Goal: Transaction & Acquisition: Purchase product/service

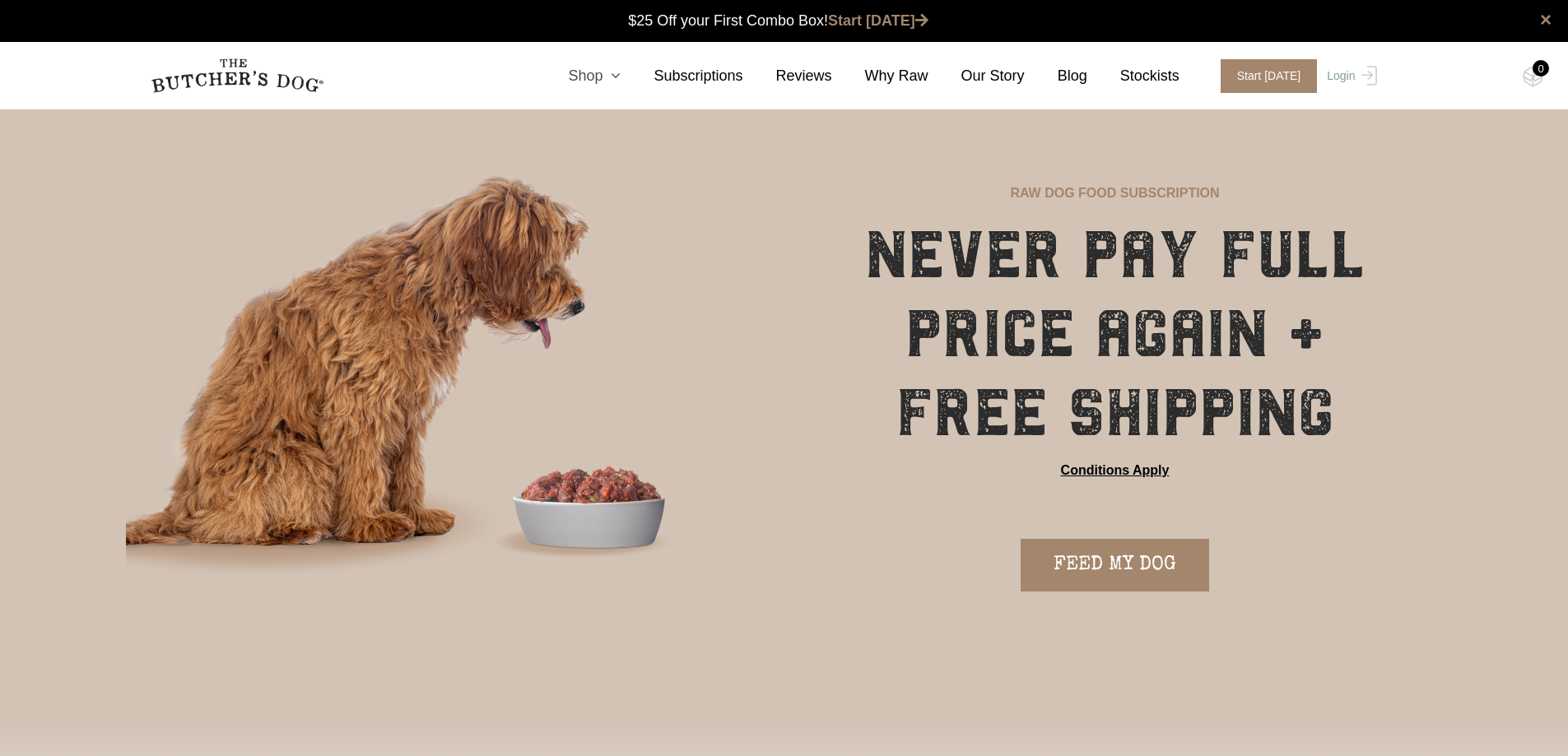
click at [621, 71] on icon at bounding box center [611, 75] width 18 height 15
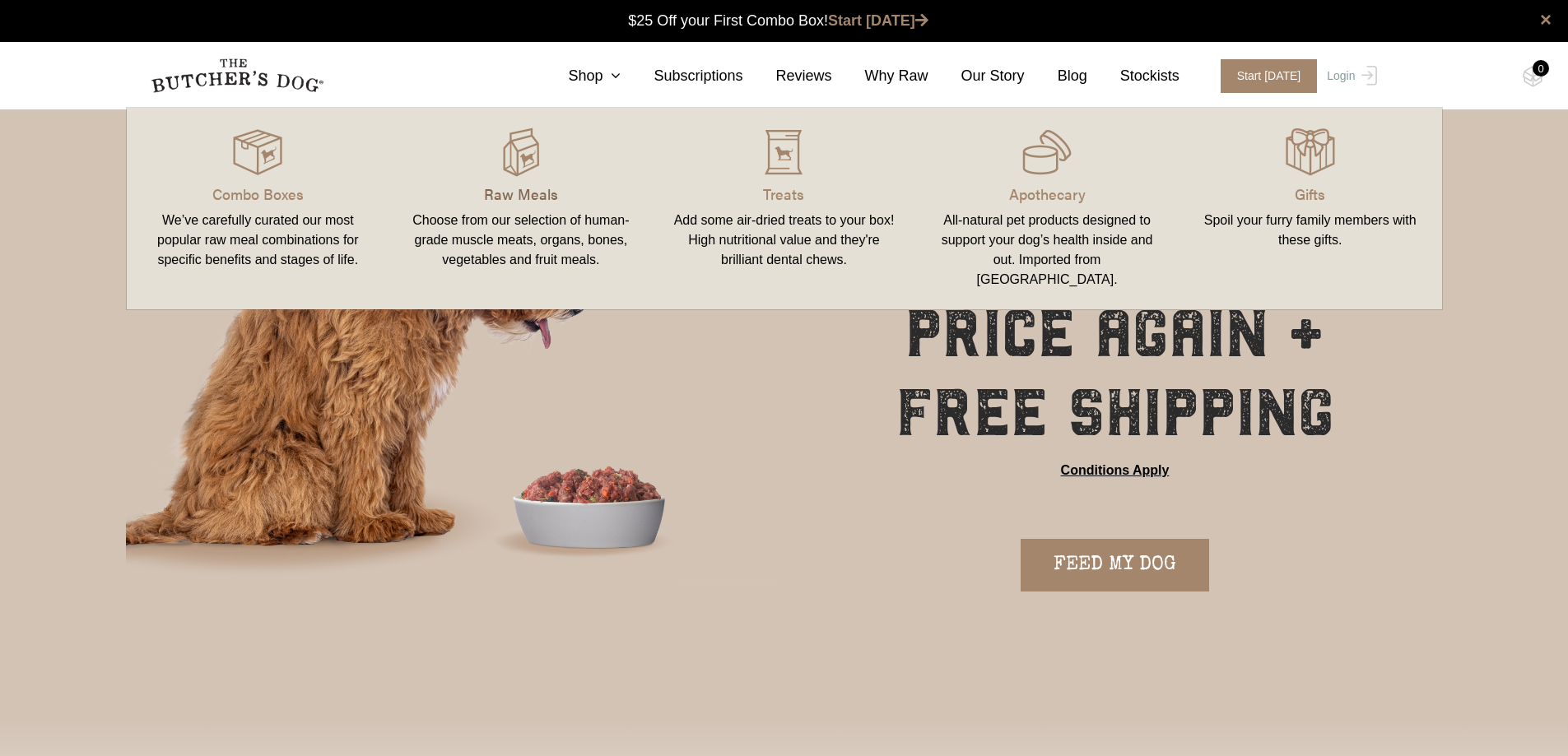
click at [537, 190] on p "Raw Meals" at bounding box center [521, 193] width 224 height 22
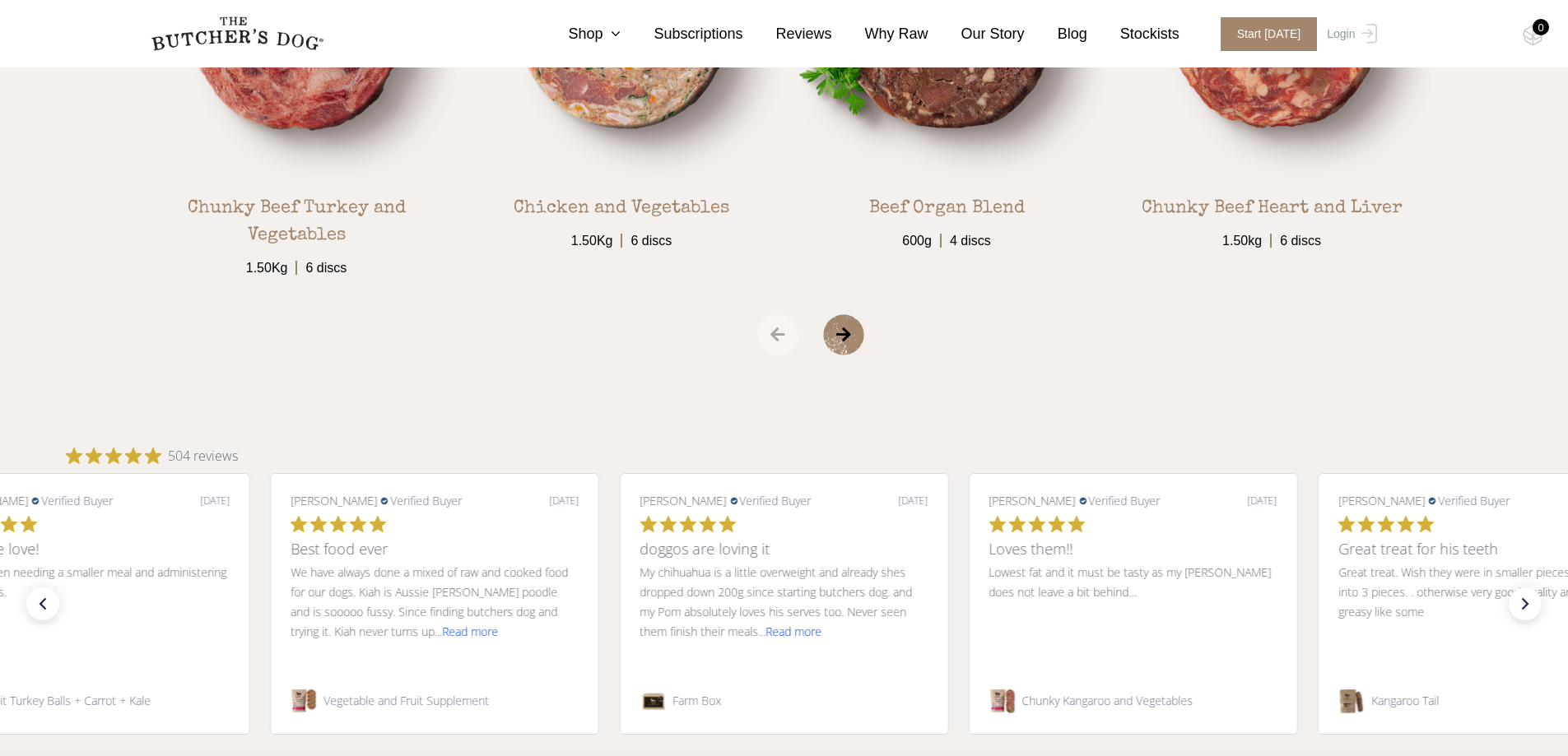
scroll to position [2971, 0]
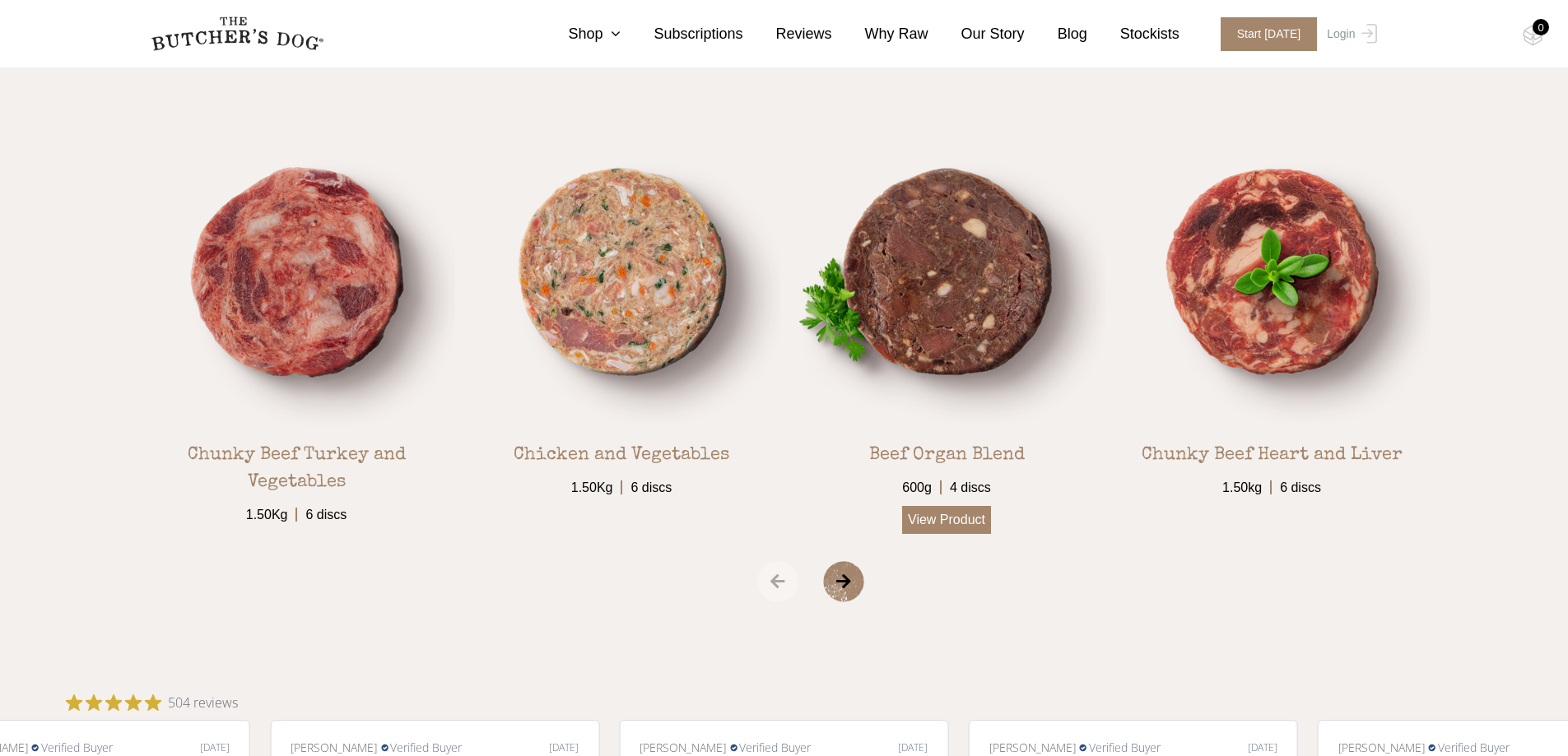
click at [948, 530] on link "View Product" at bounding box center [946, 520] width 88 height 28
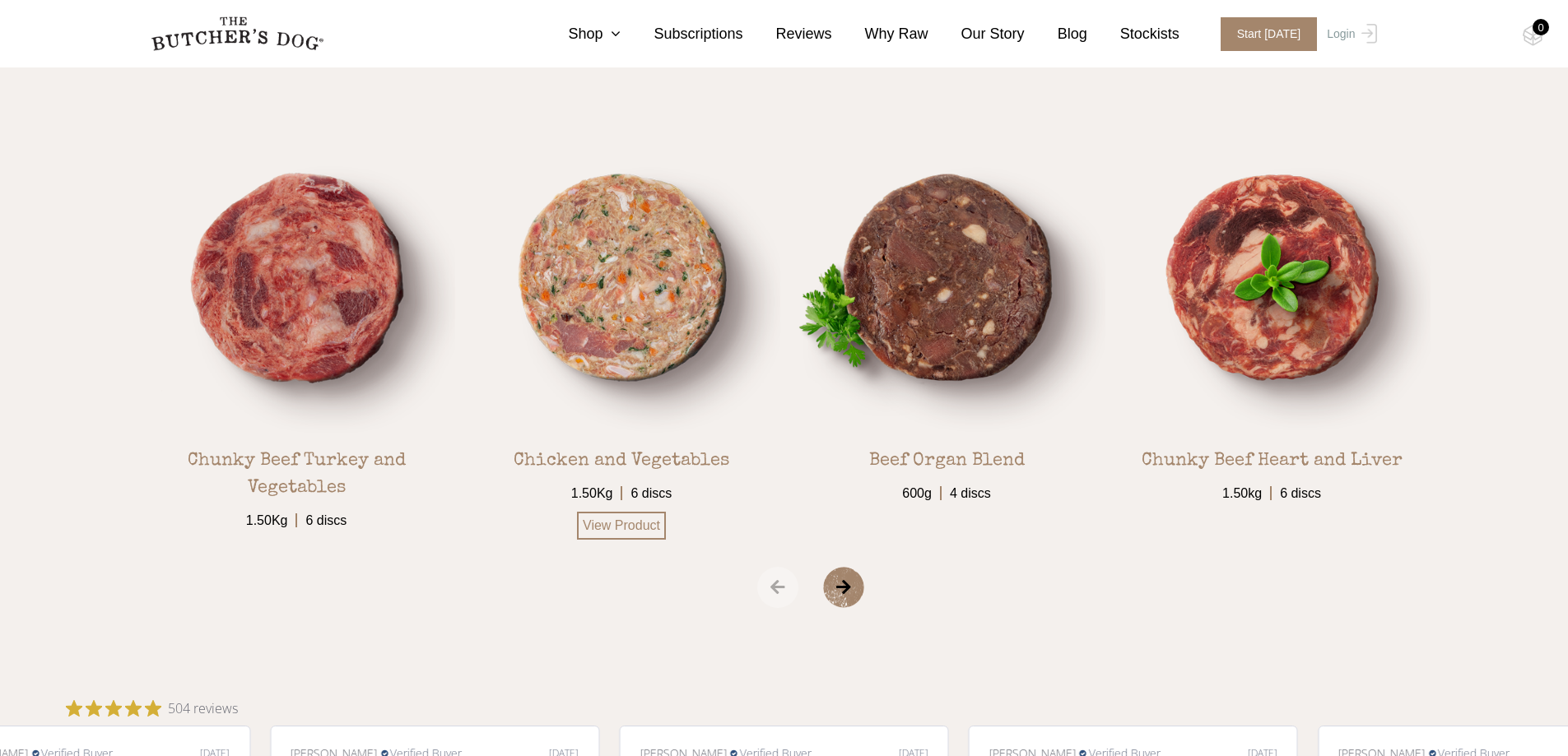
click at [652, 288] on img at bounding box center [622, 278] width 317 height 317
click at [604, 536] on link "View Product" at bounding box center [621, 526] width 88 height 28
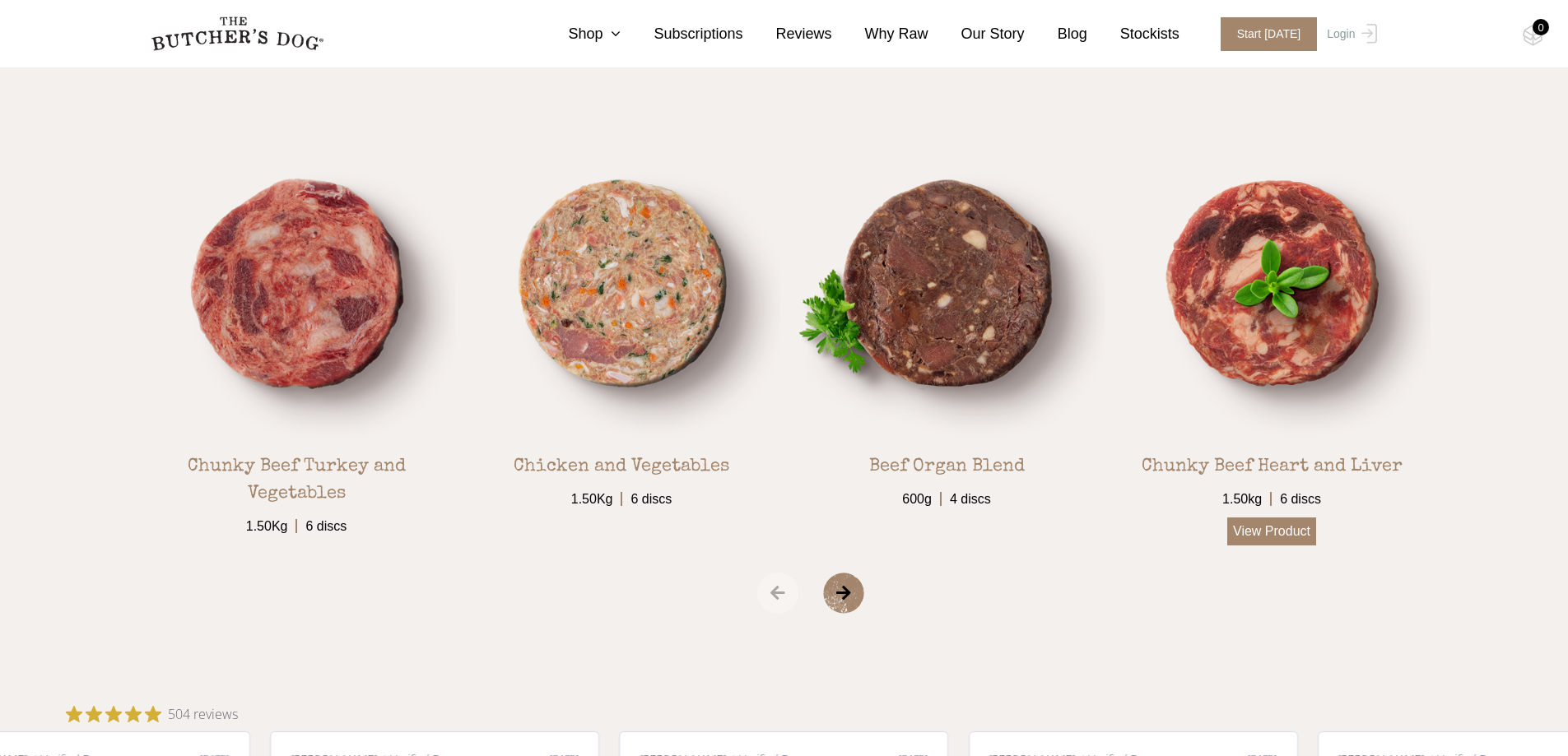
click at [1280, 530] on link "View Product" at bounding box center [1272, 532] width 88 height 28
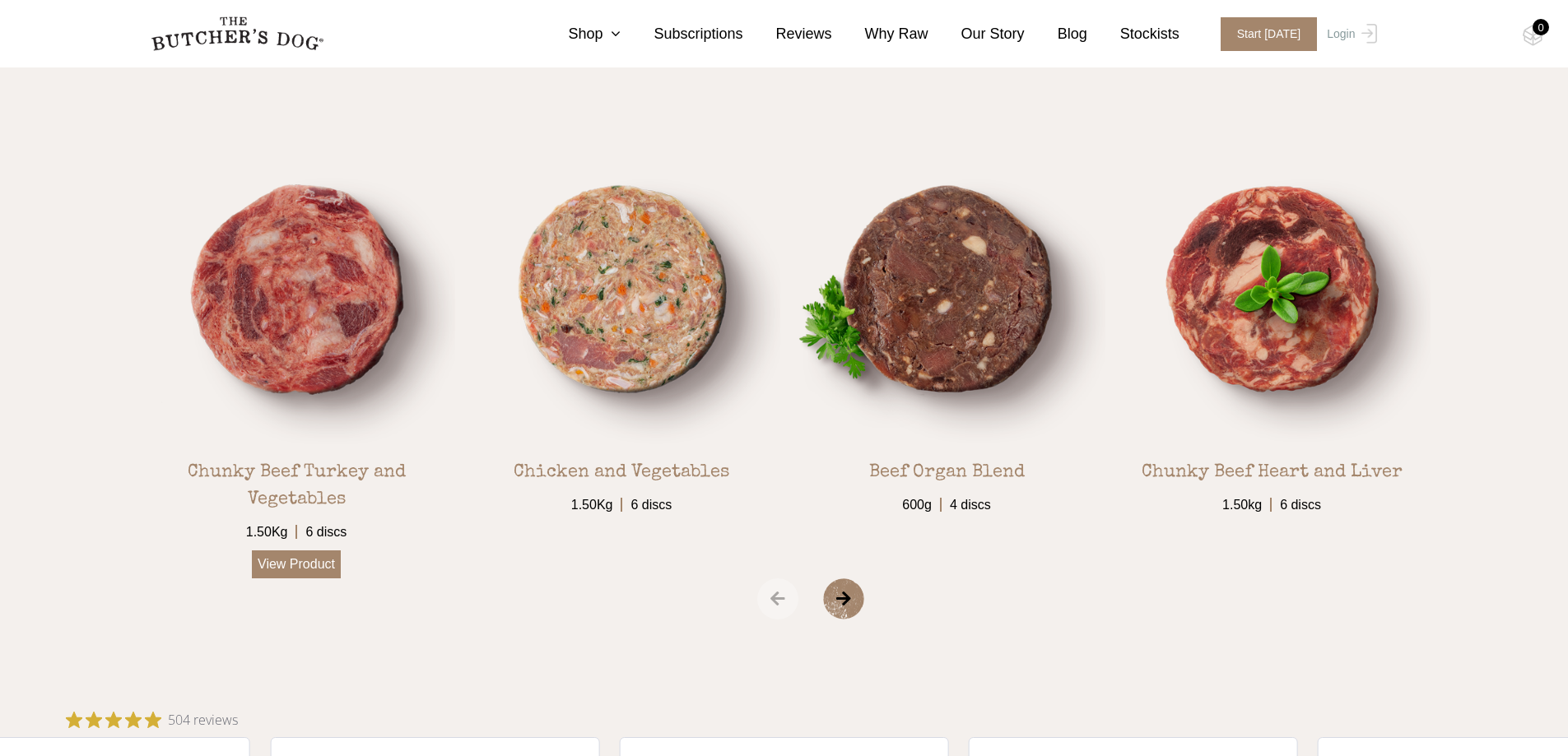
click at [299, 569] on link "View Product" at bounding box center [296, 565] width 88 height 28
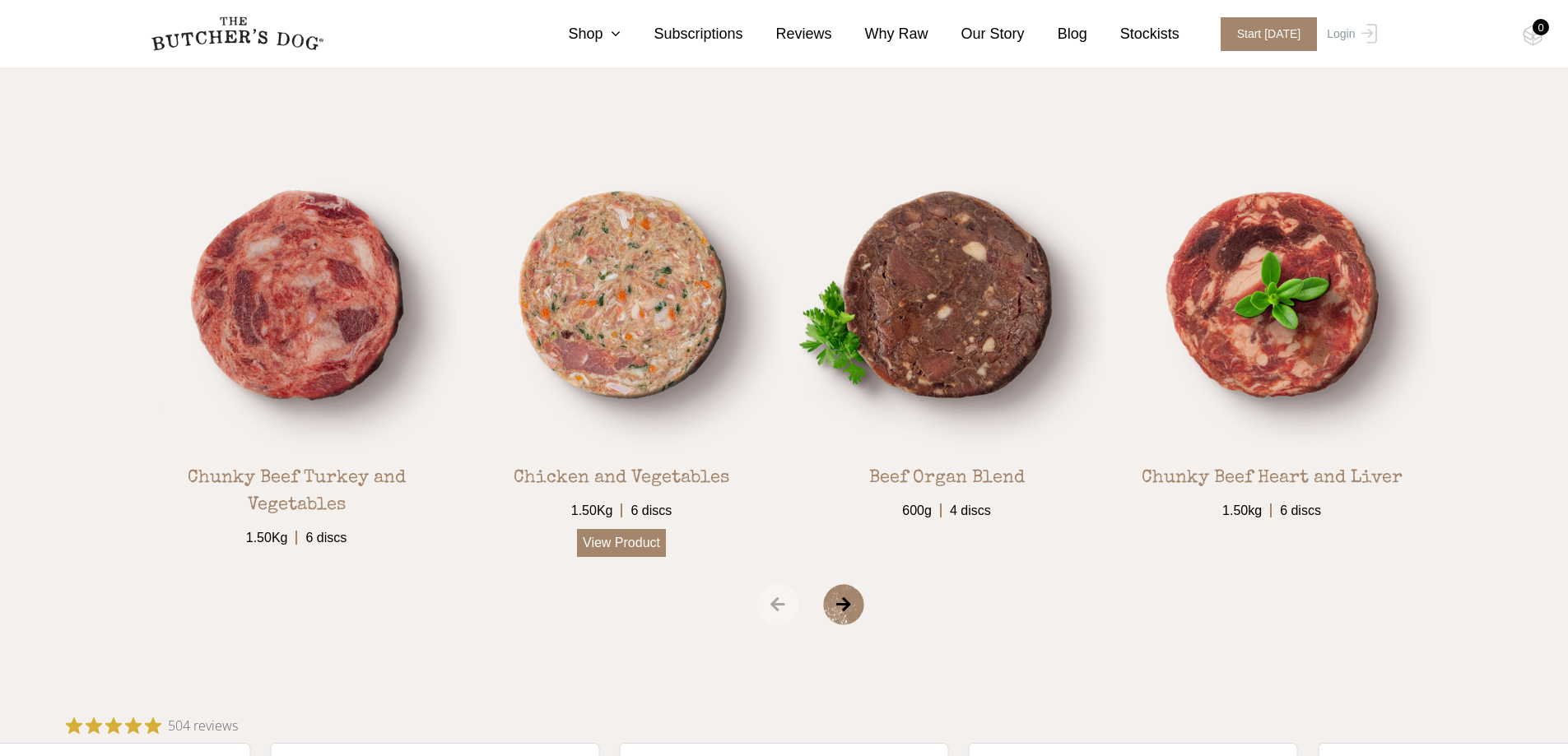
click at [637, 543] on link "View Product" at bounding box center [621, 543] width 88 height 28
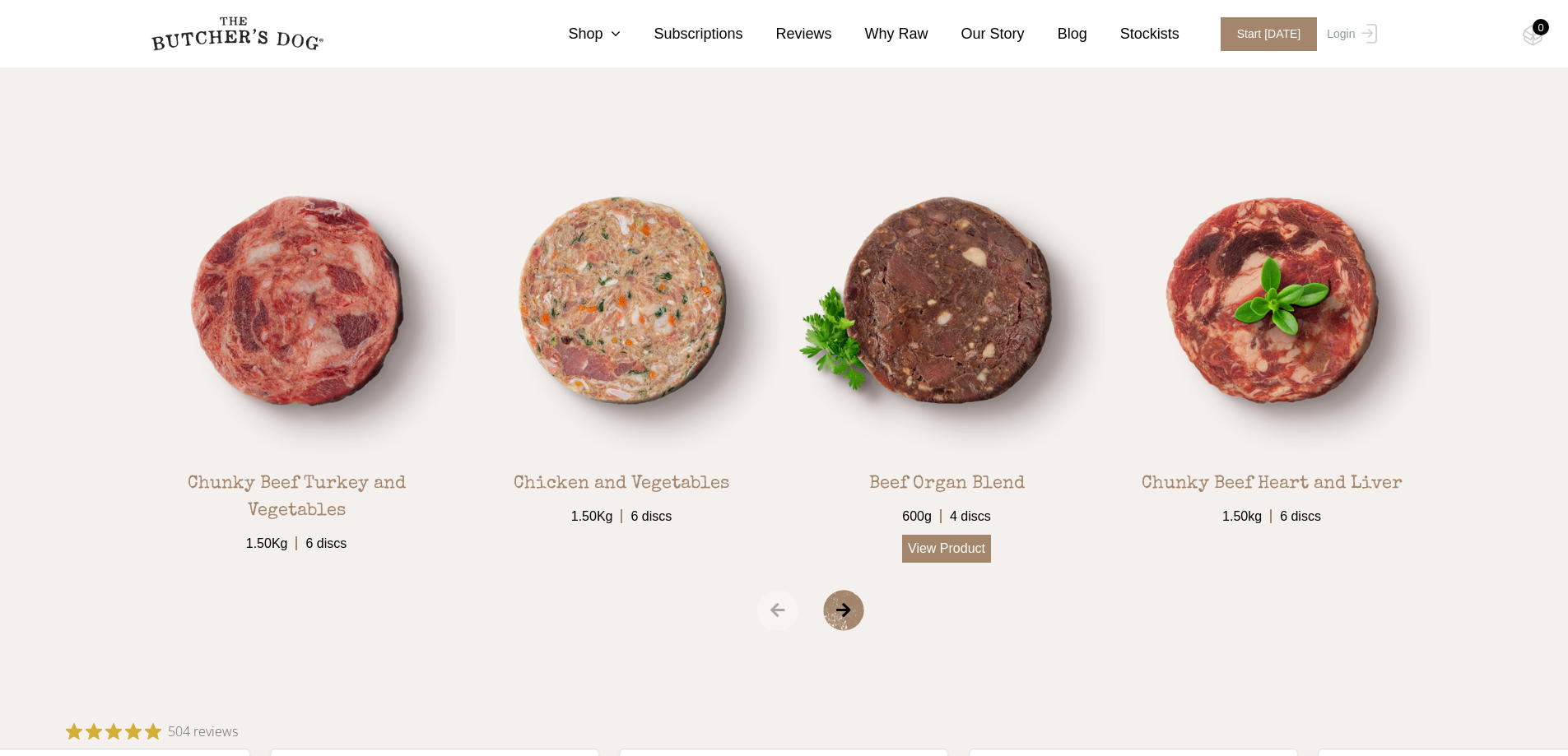
click at [945, 547] on link "View Product" at bounding box center [946, 549] width 88 height 28
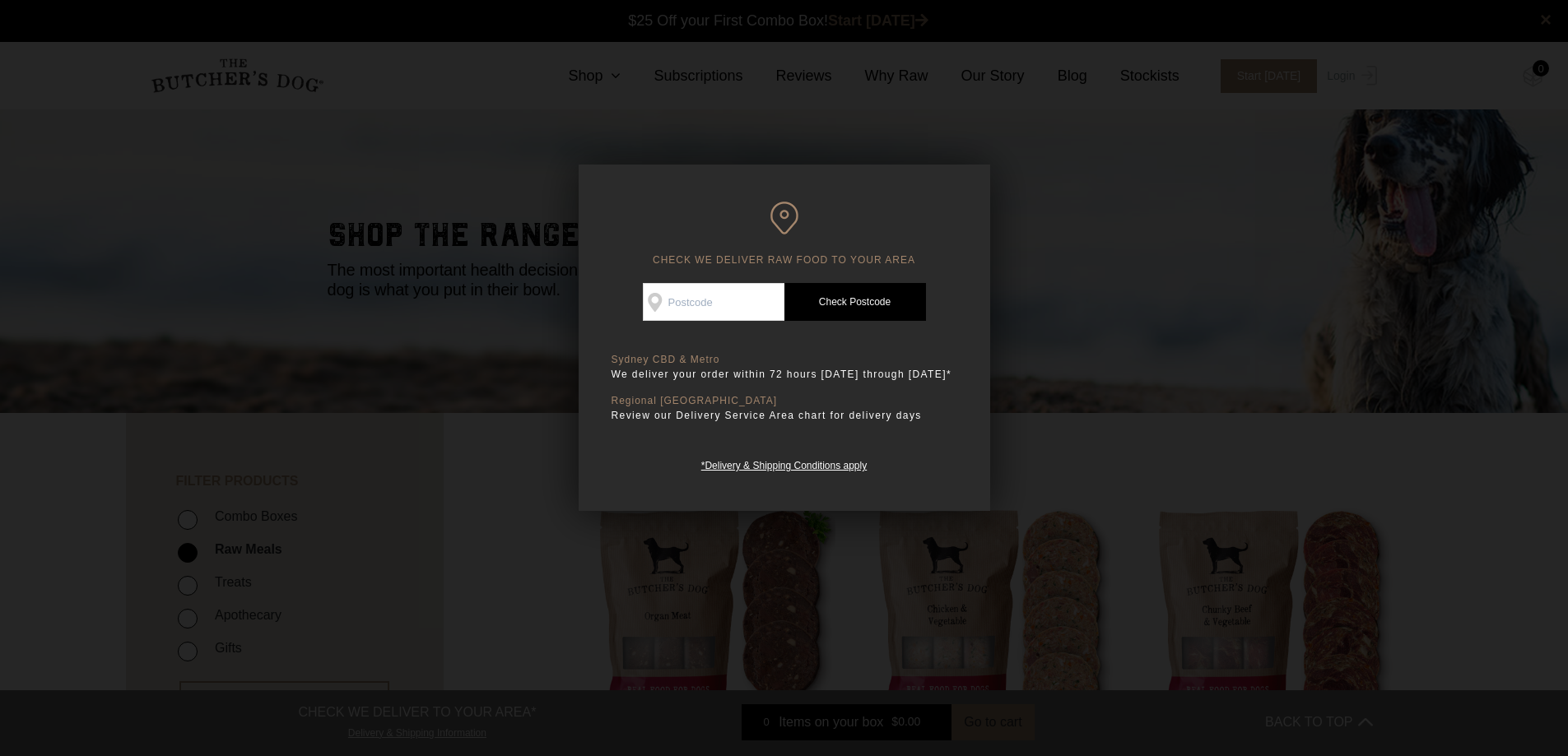
click at [714, 294] on input "Check Availability At" at bounding box center [714, 301] width 142 height 38
type input "4013"
click at [849, 303] on link "Check Postcode" at bounding box center [855, 301] width 142 height 38
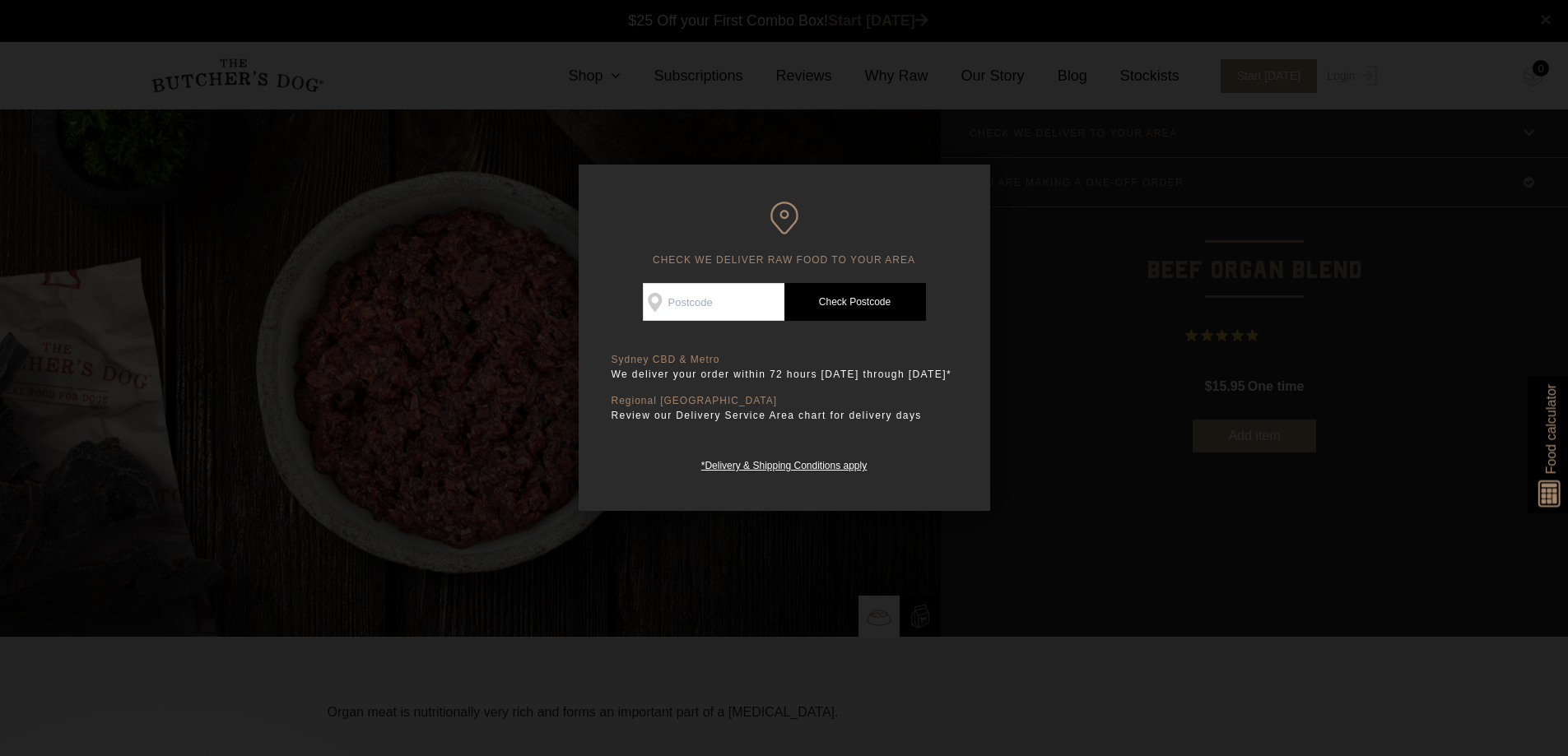
click at [1019, 209] on div at bounding box center [784, 378] width 1568 height 756
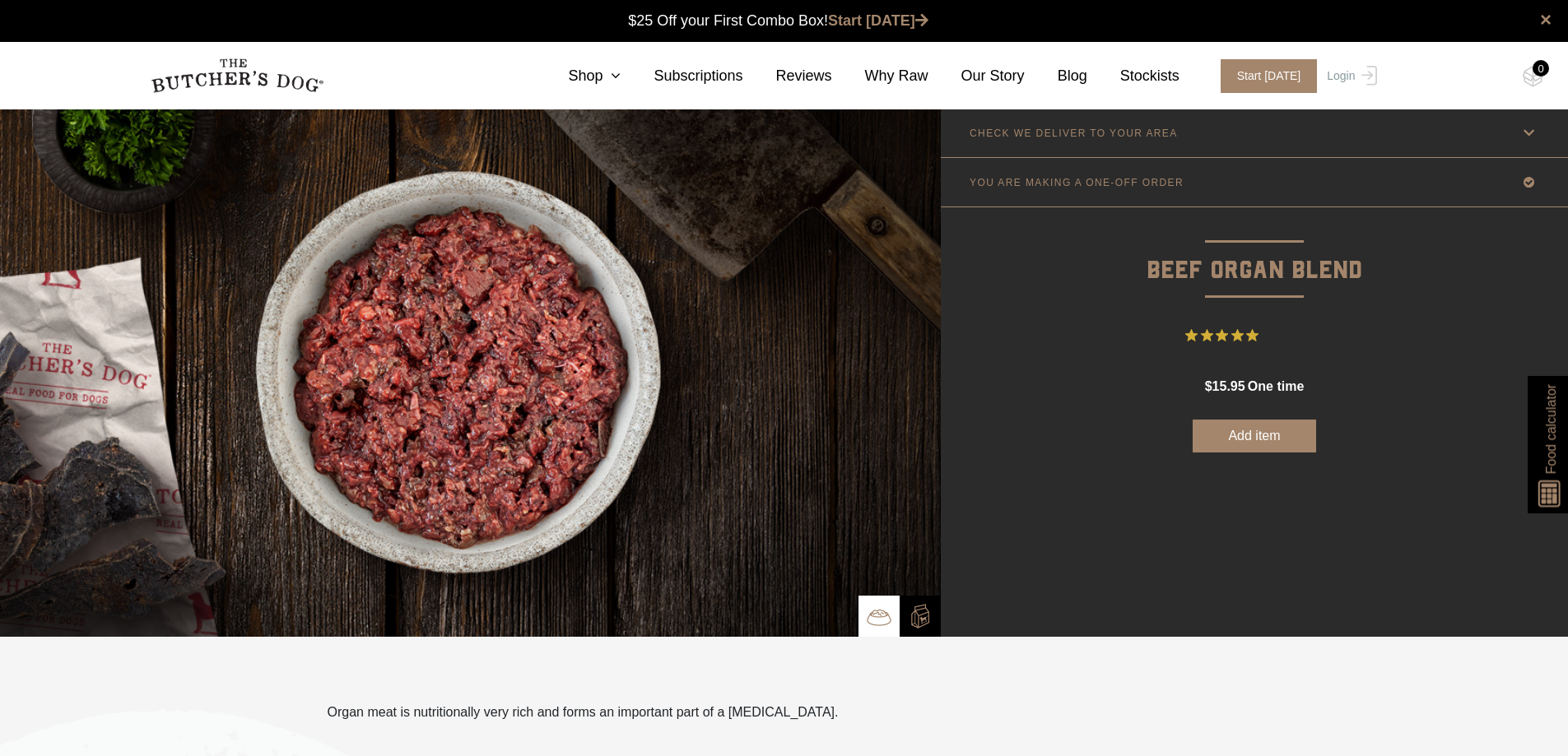
click at [1528, 179] on icon at bounding box center [1529, 182] width 20 height 20
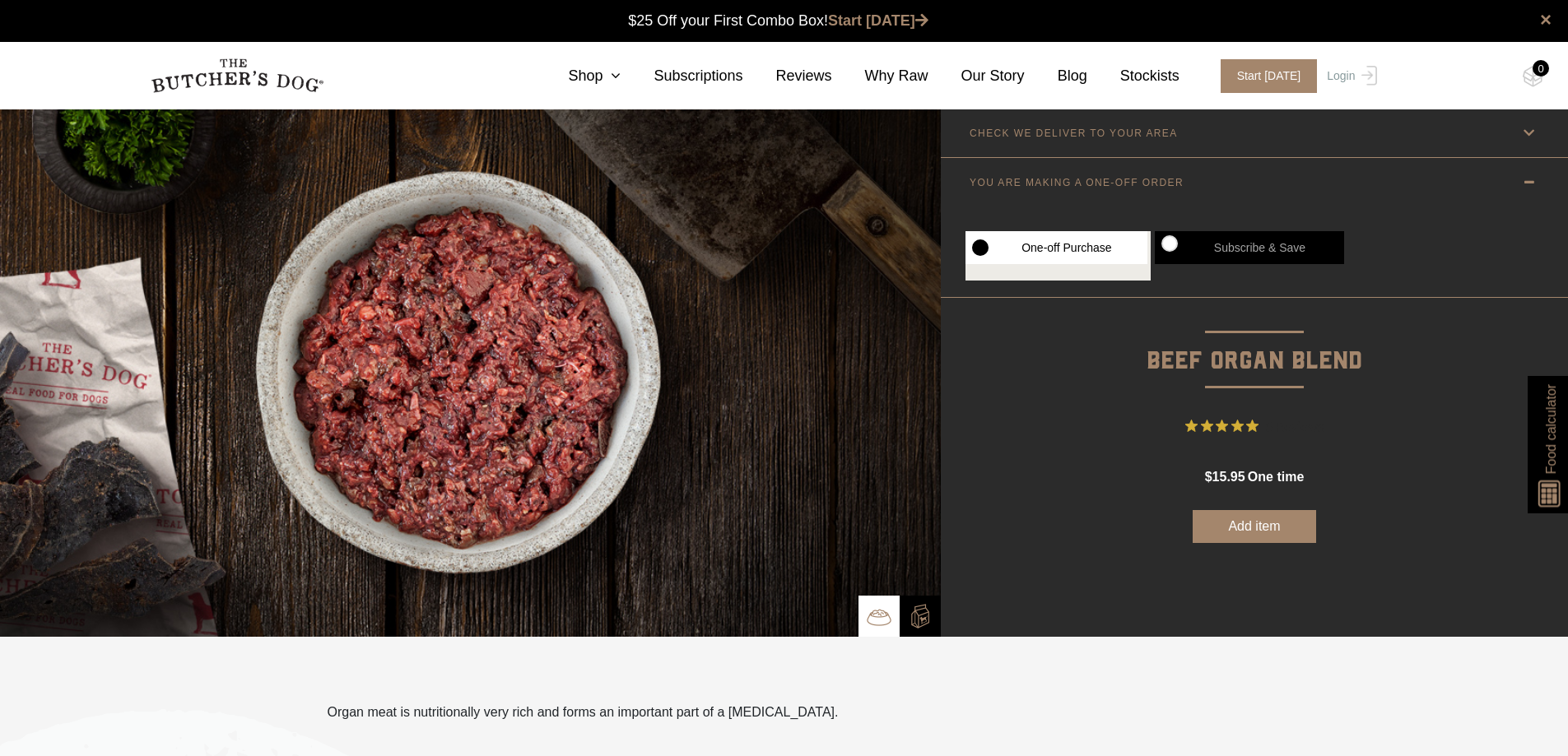
click at [1528, 124] on icon at bounding box center [1529, 132] width 20 height 20
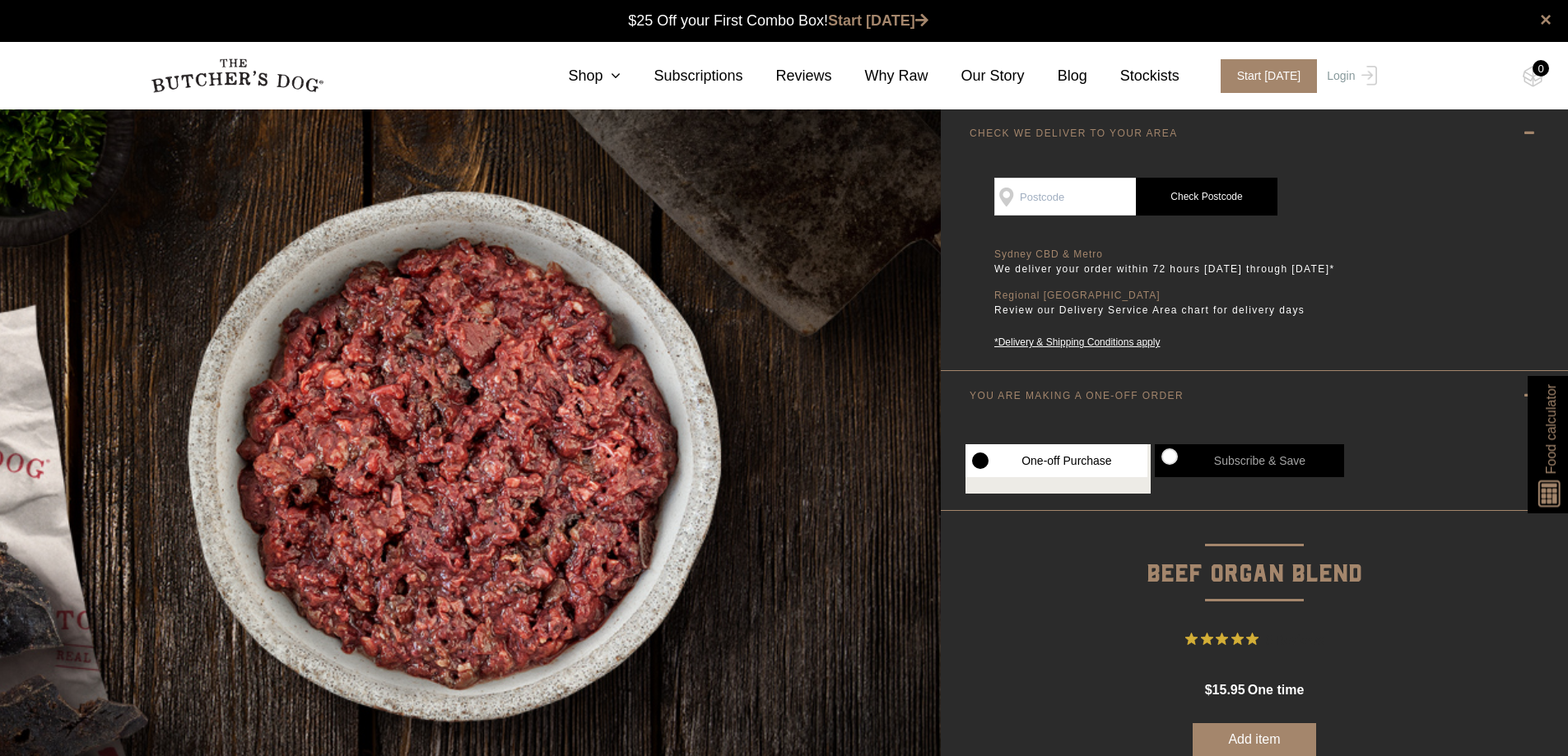
scroll to position [83, 0]
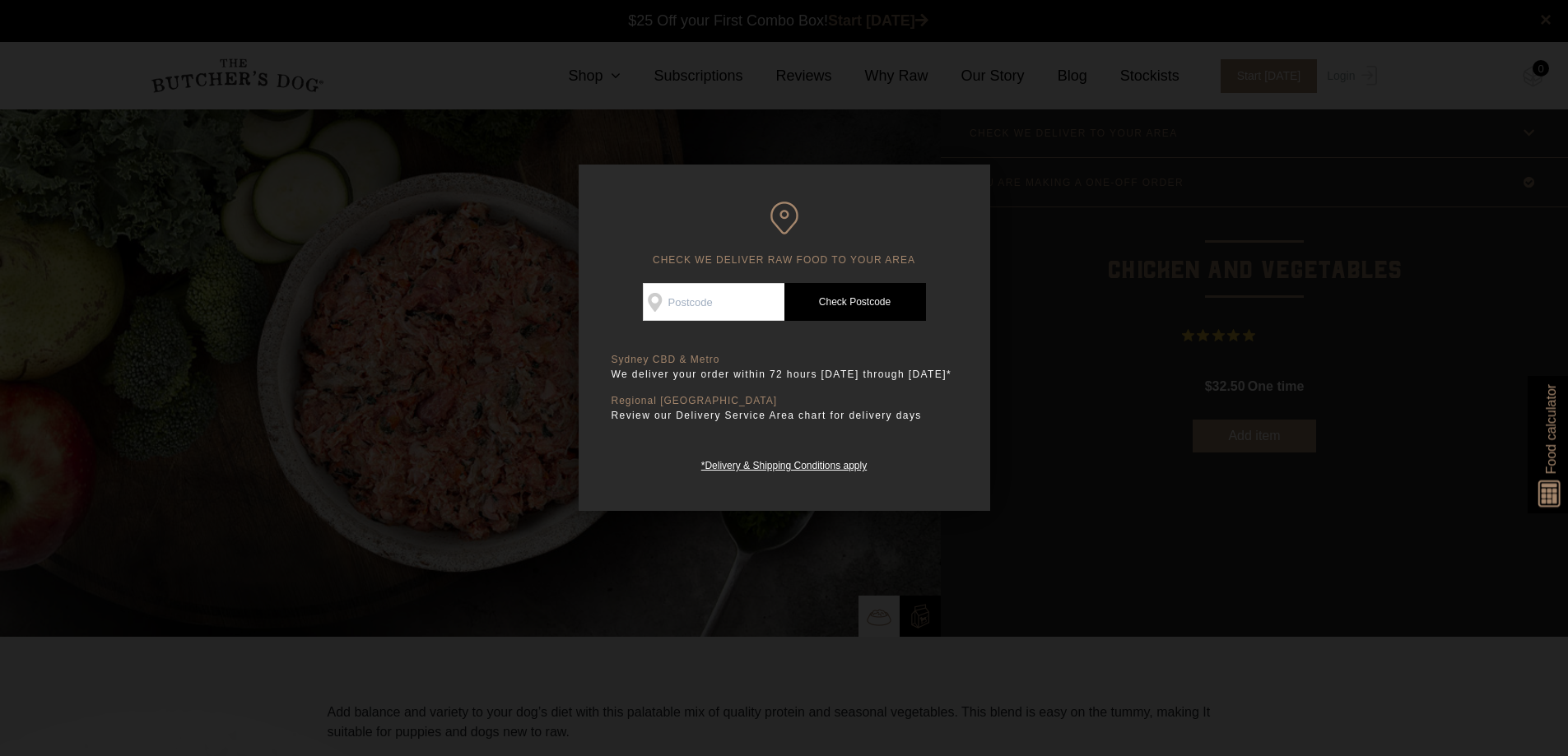
click at [697, 553] on div at bounding box center [784, 378] width 1568 height 756
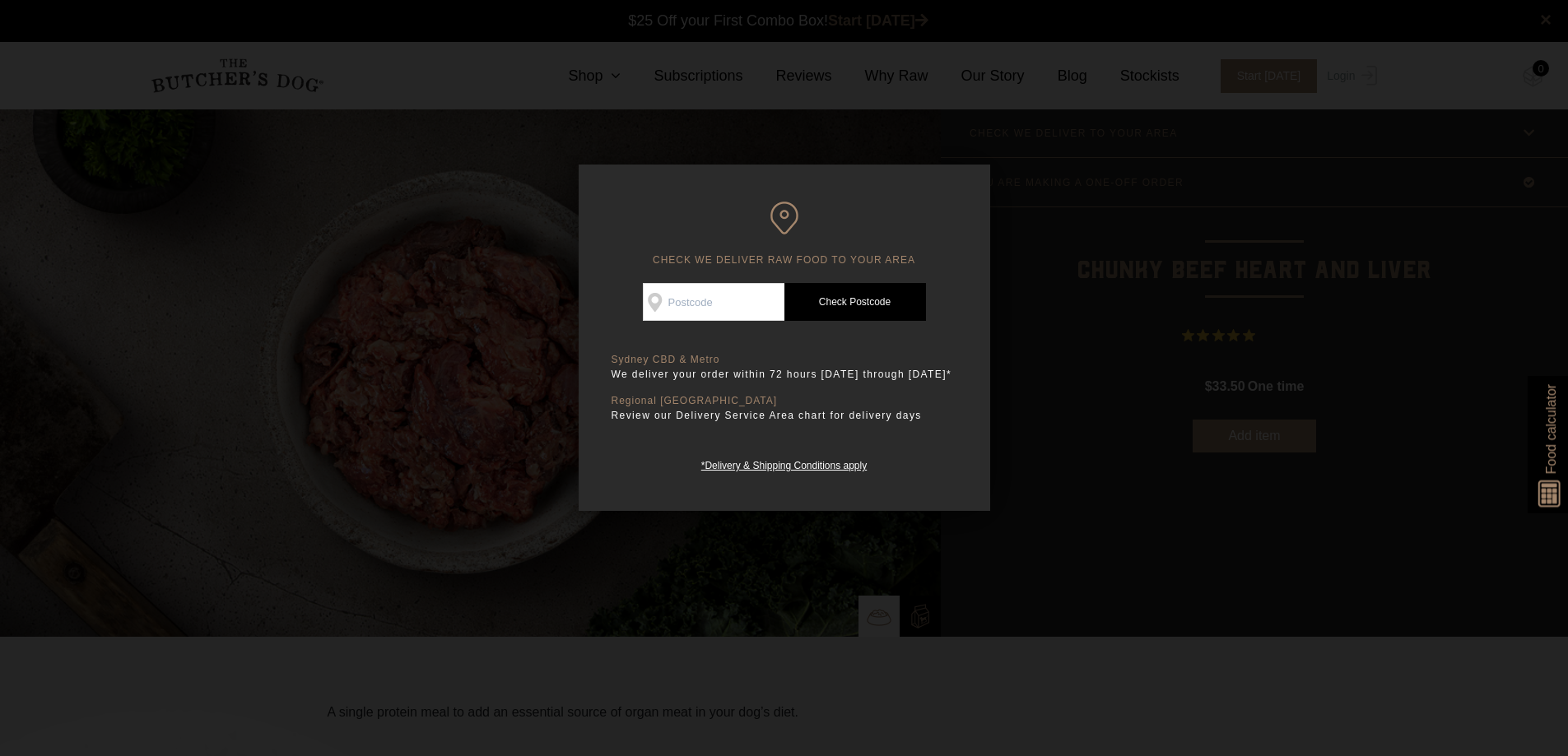
click at [1022, 189] on div at bounding box center [784, 378] width 1568 height 756
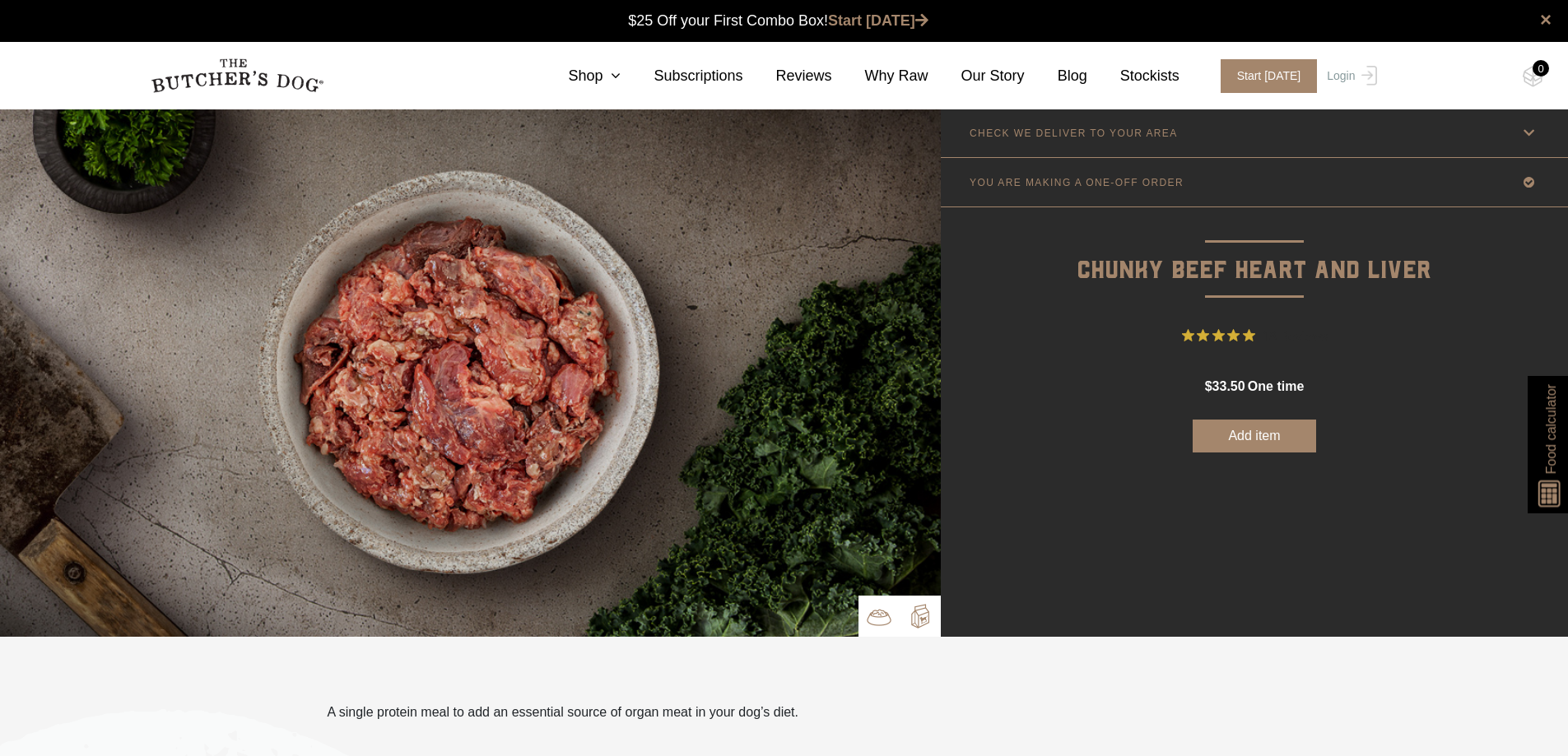
click at [936, 627] on p at bounding box center [921, 616] width 41 height 41
click at [925, 615] on img at bounding box center [920, 616] width 24 height 24
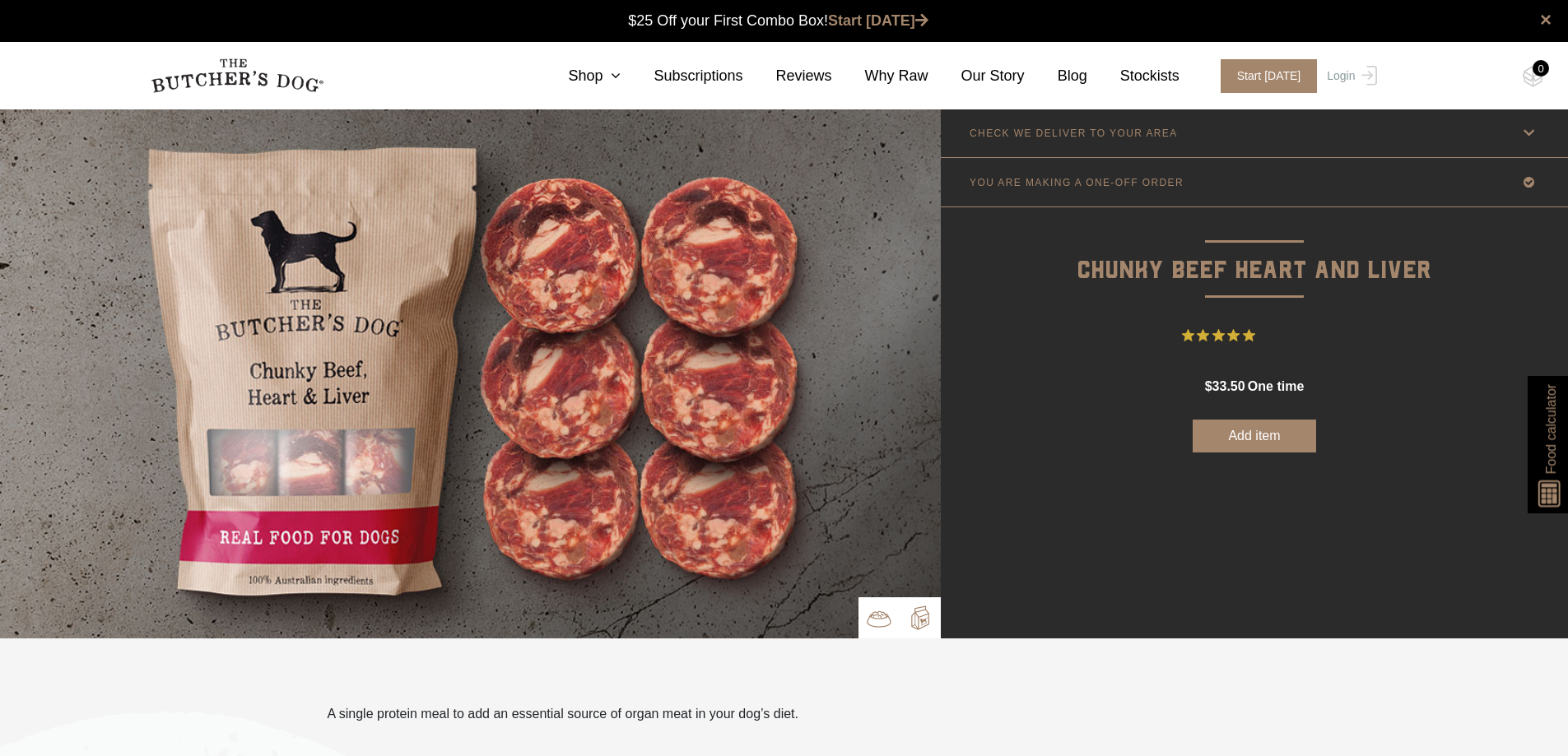
click at [874, 616] on img at bounding box center [879, 618] width 24 height 24
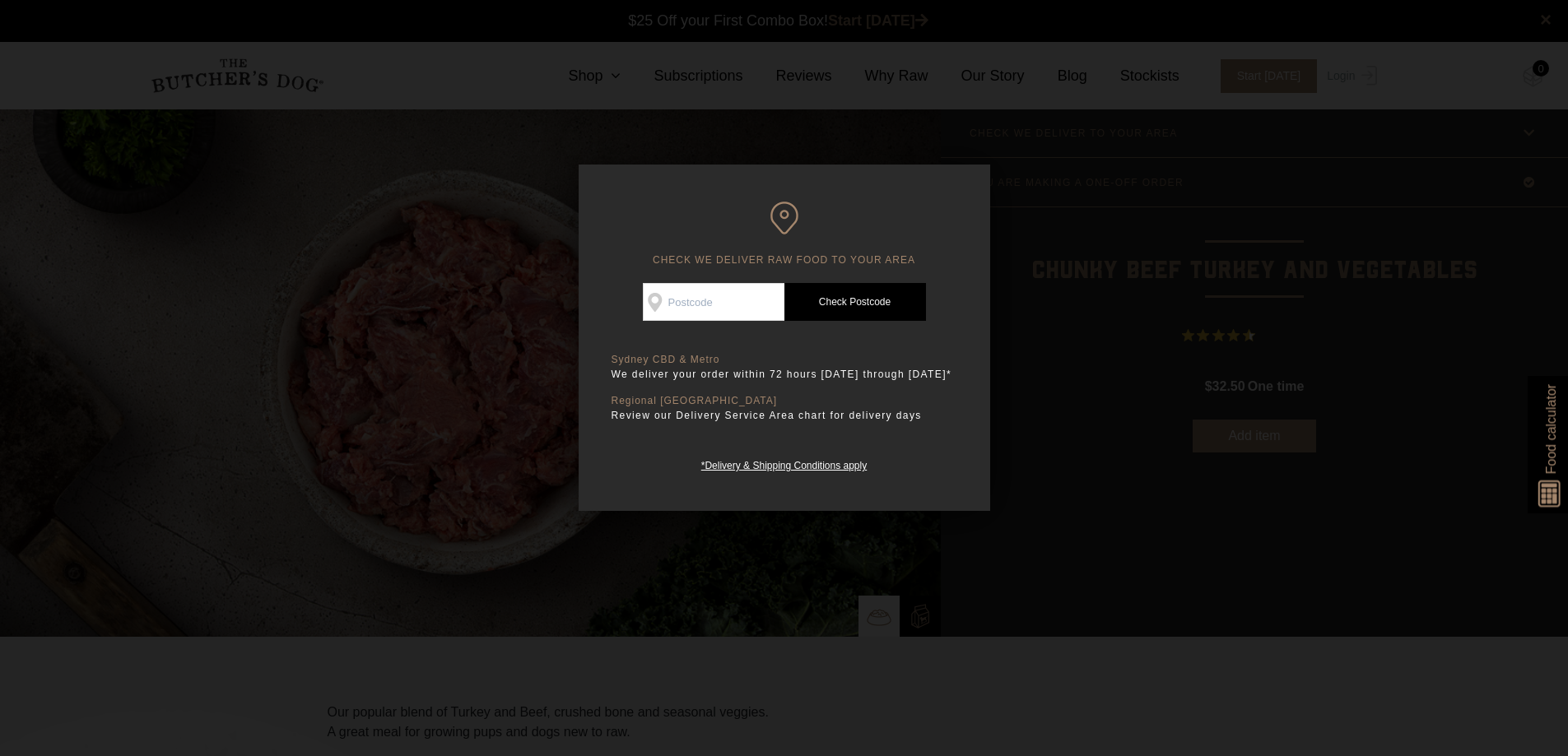
click at [1129, 328] on div at bounding box center [784, 378] width 1568 height 756
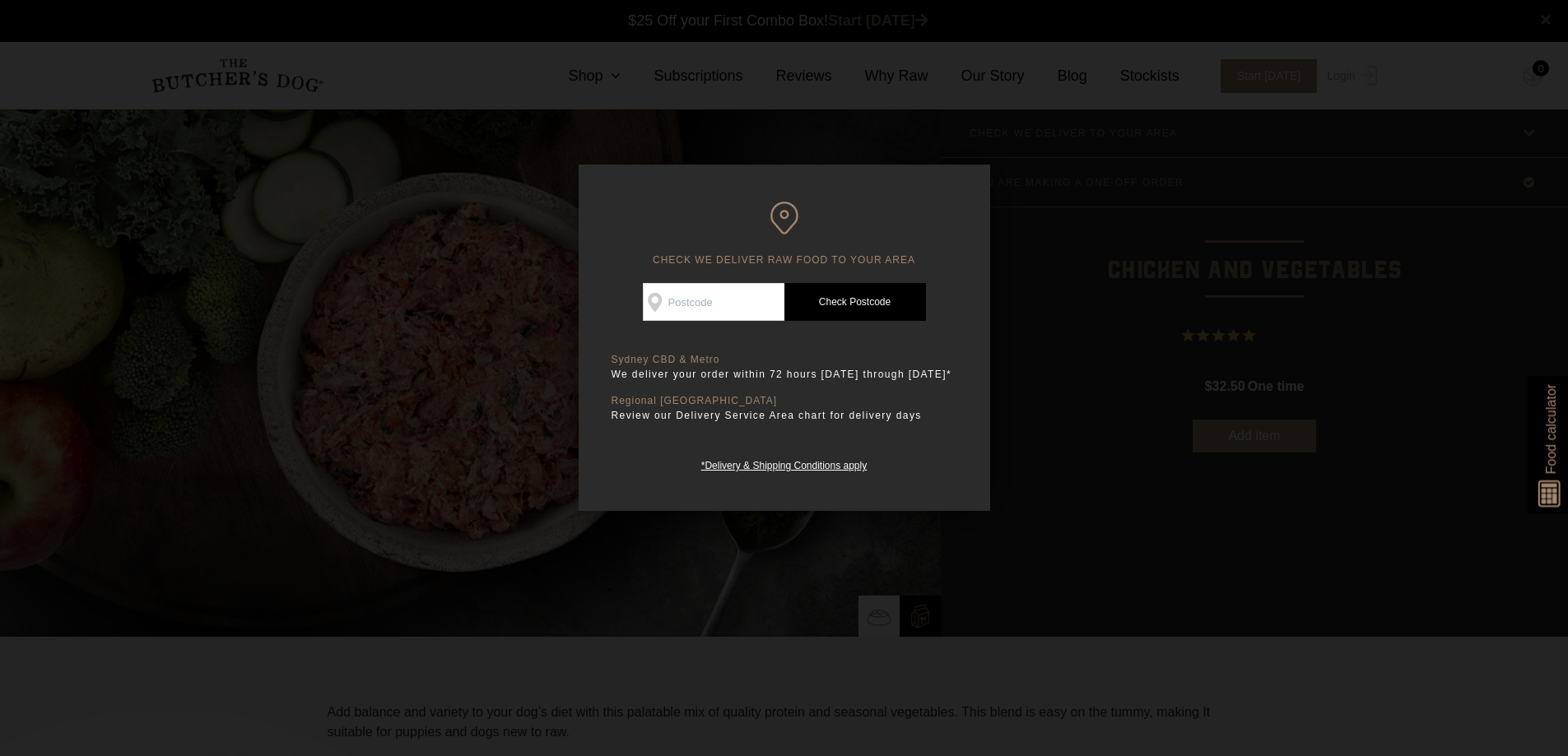
click at [353, 331] on div at bounding box center [784, 378] width 1568 height 756
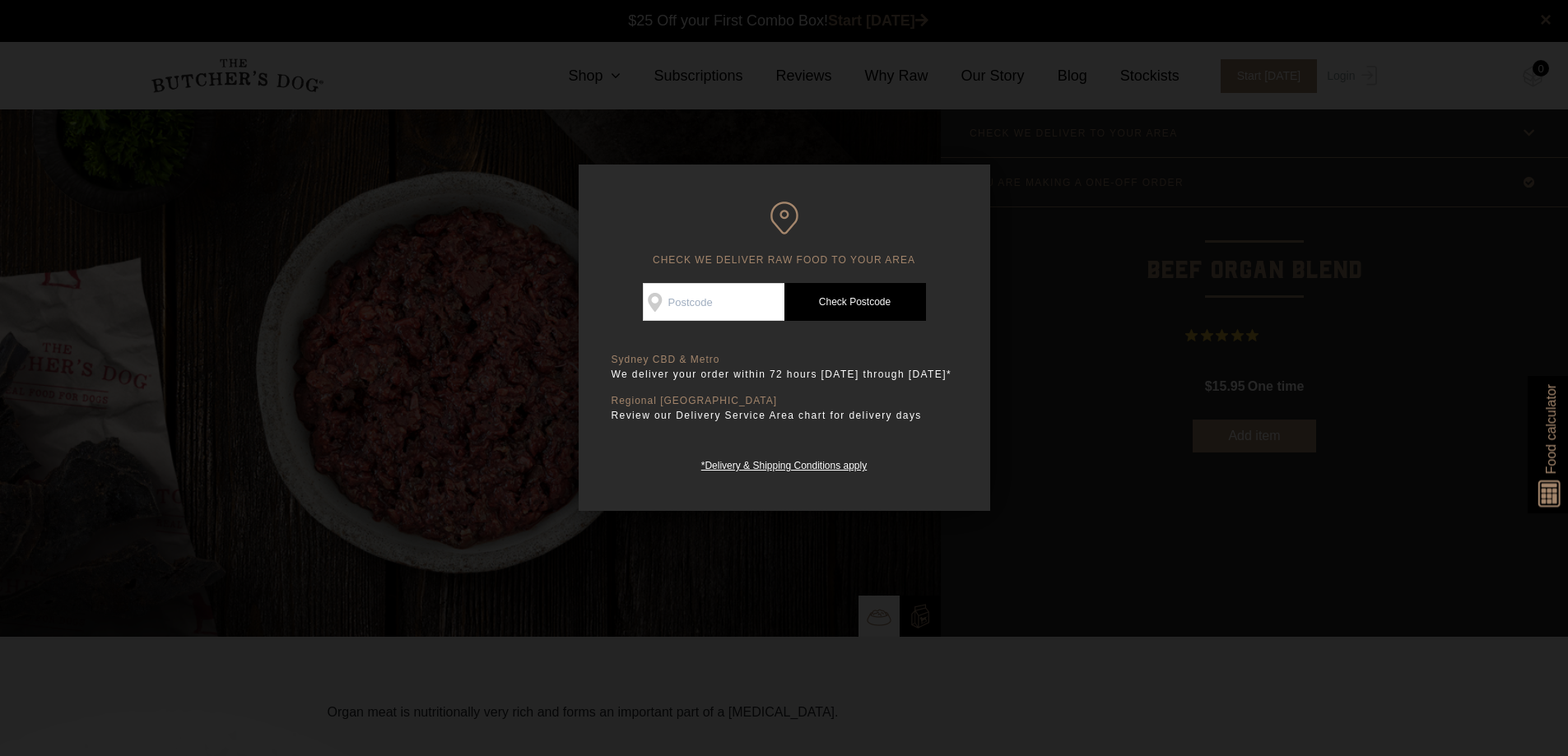
click at [130, 300] on div at bounding box center [784, 378] width 1568 height 756
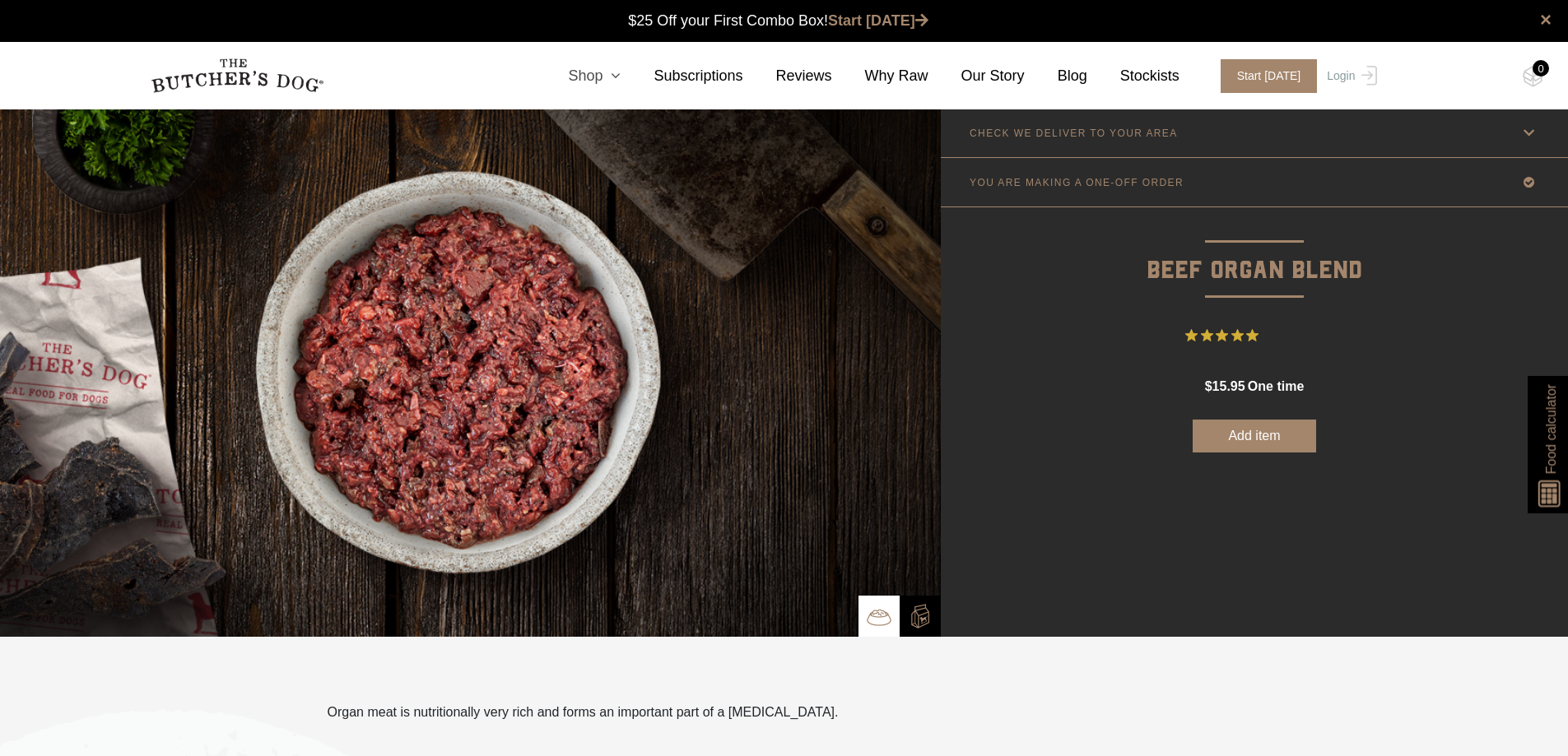
click at [621, 73] on icon at bounding box center [611, 75] width 18 height 15
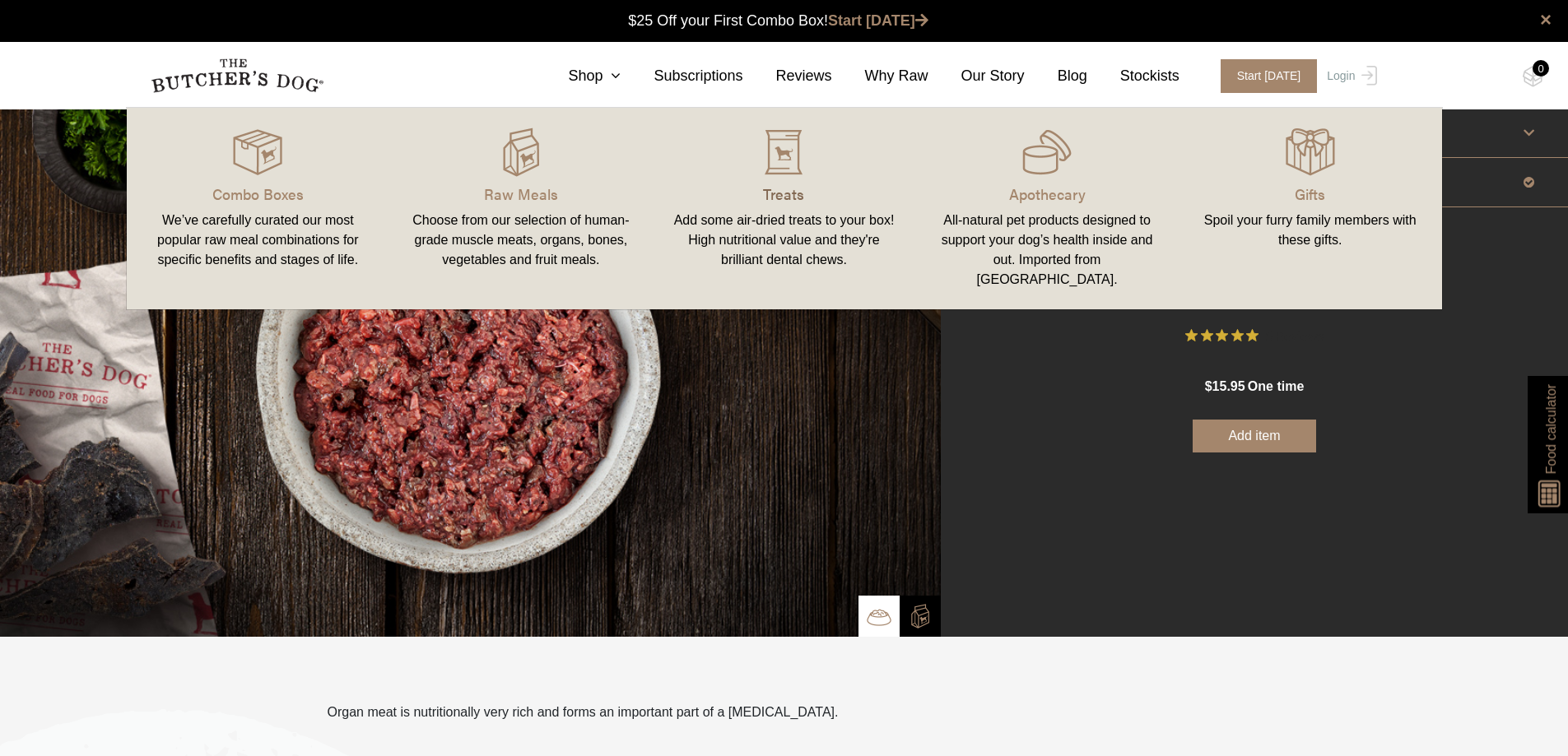
click at [791, 190] on p "Treats" at bounding box center [784, 193] width 224 height 22
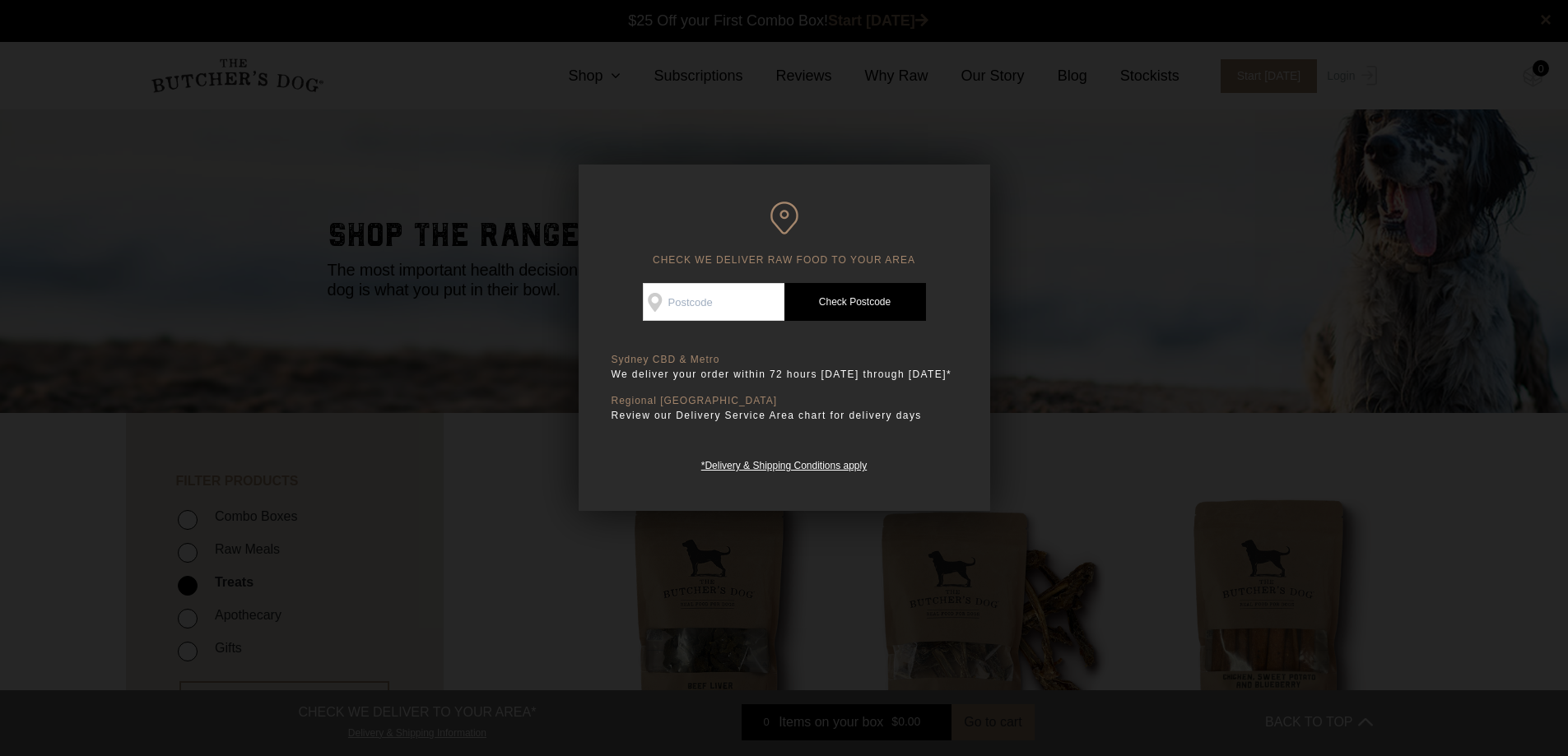
click at [762, 596] on div at bounding box center [784, 378] width 1568 height 756
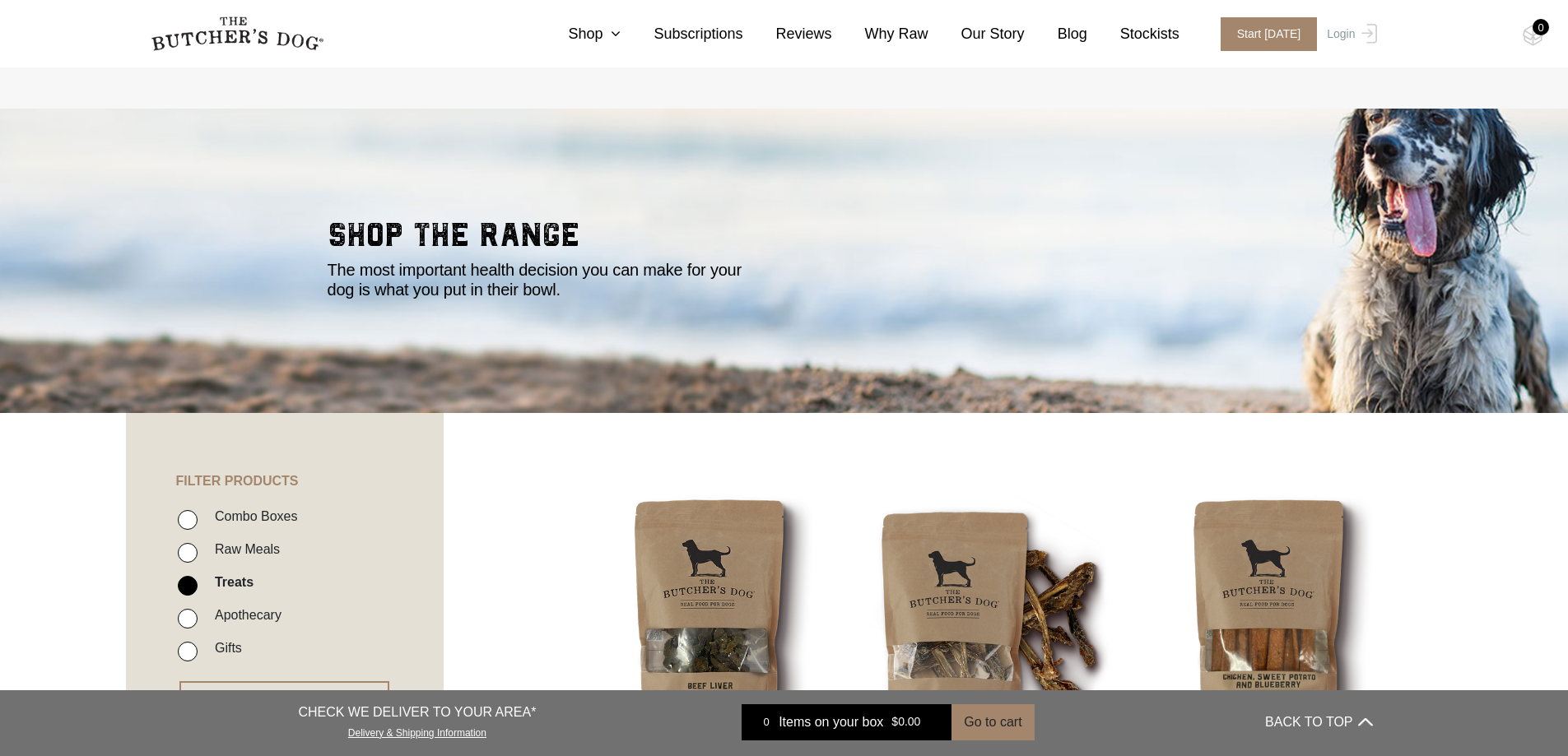
scroll to position [329, 0]
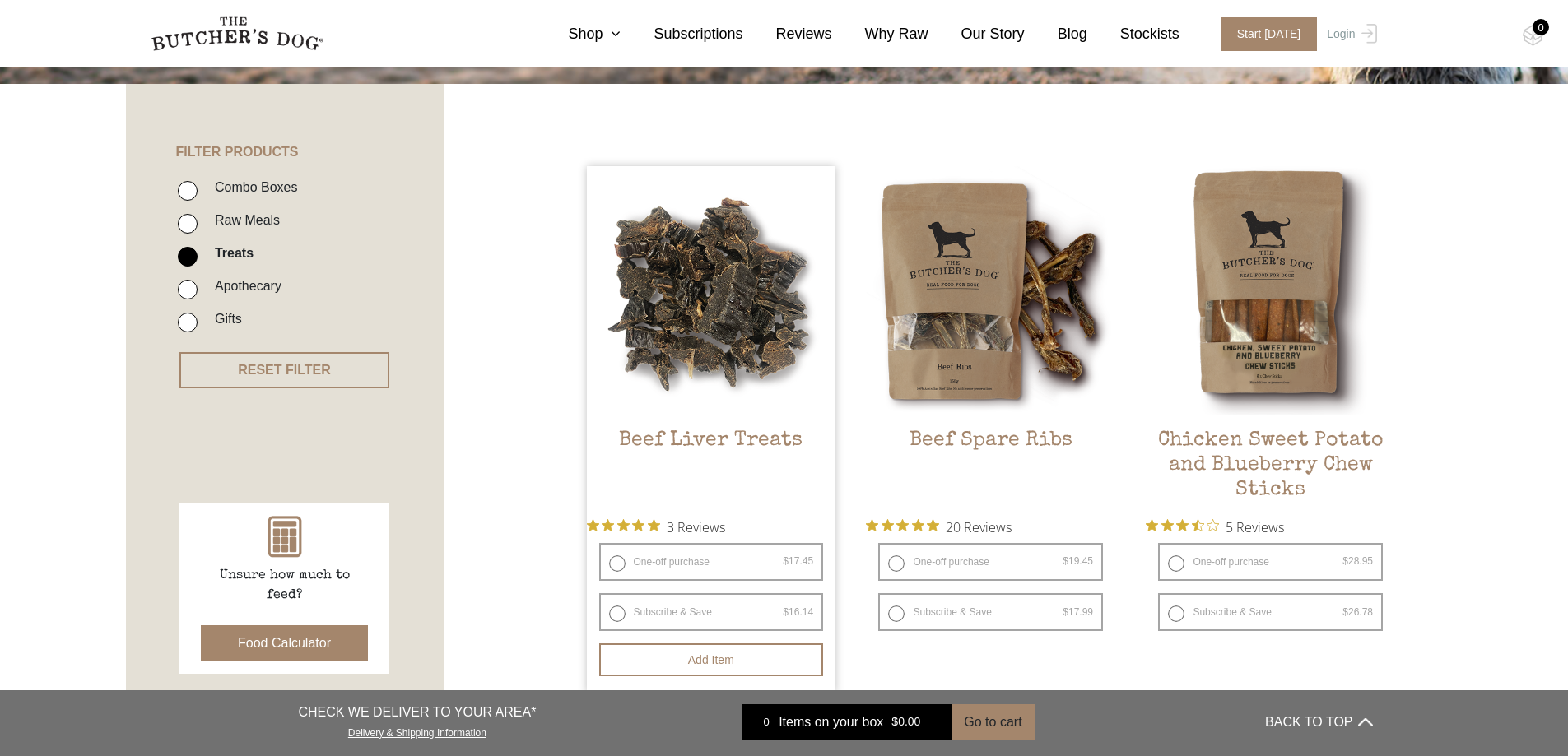
click at [674, 440] on h2 "Beef Liver Treats" at bounding box center [712, 467] width 250 height 78
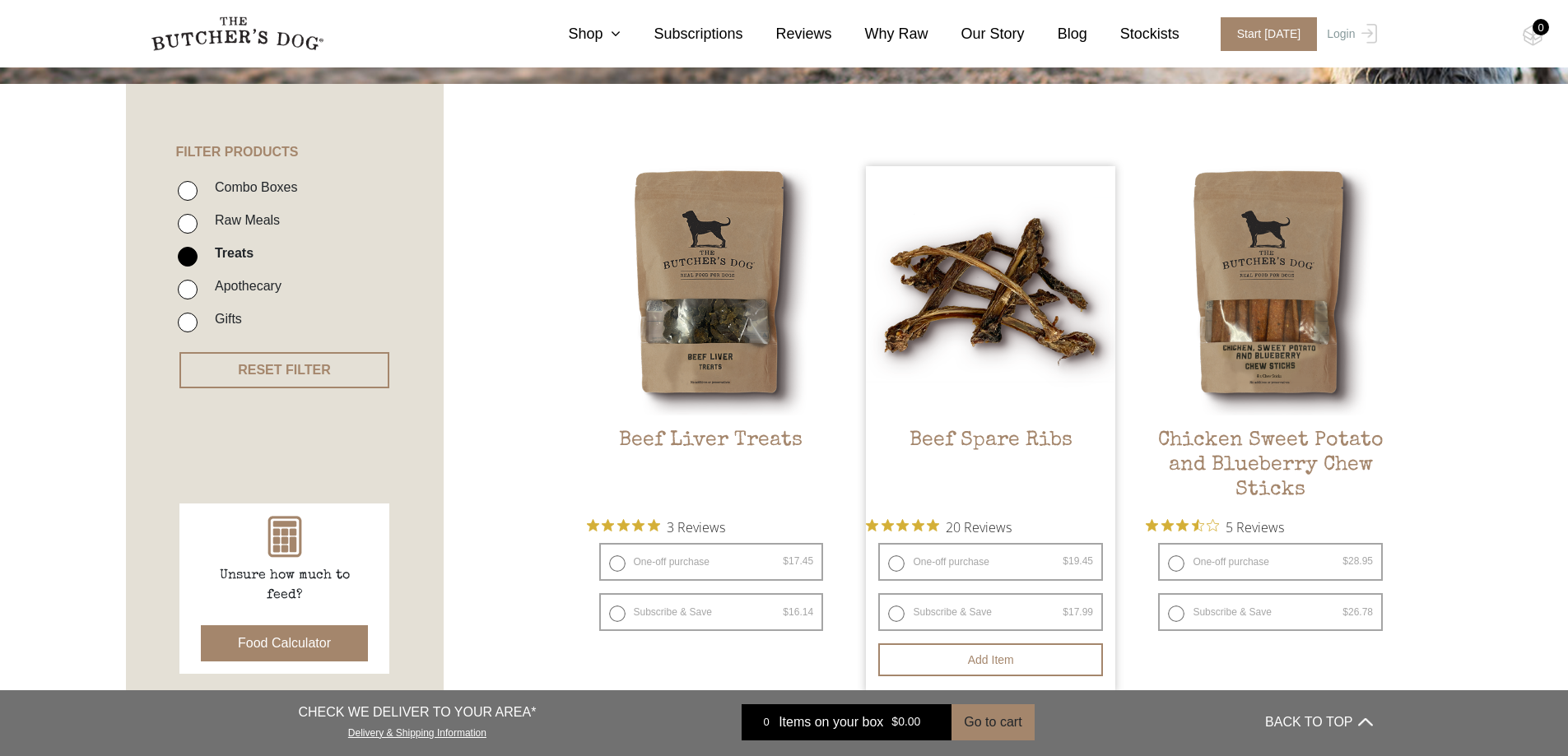
click at [965, 436] on h2 "Beef Spare Ribs" at bounding box center [991, 467] width 250 height 78
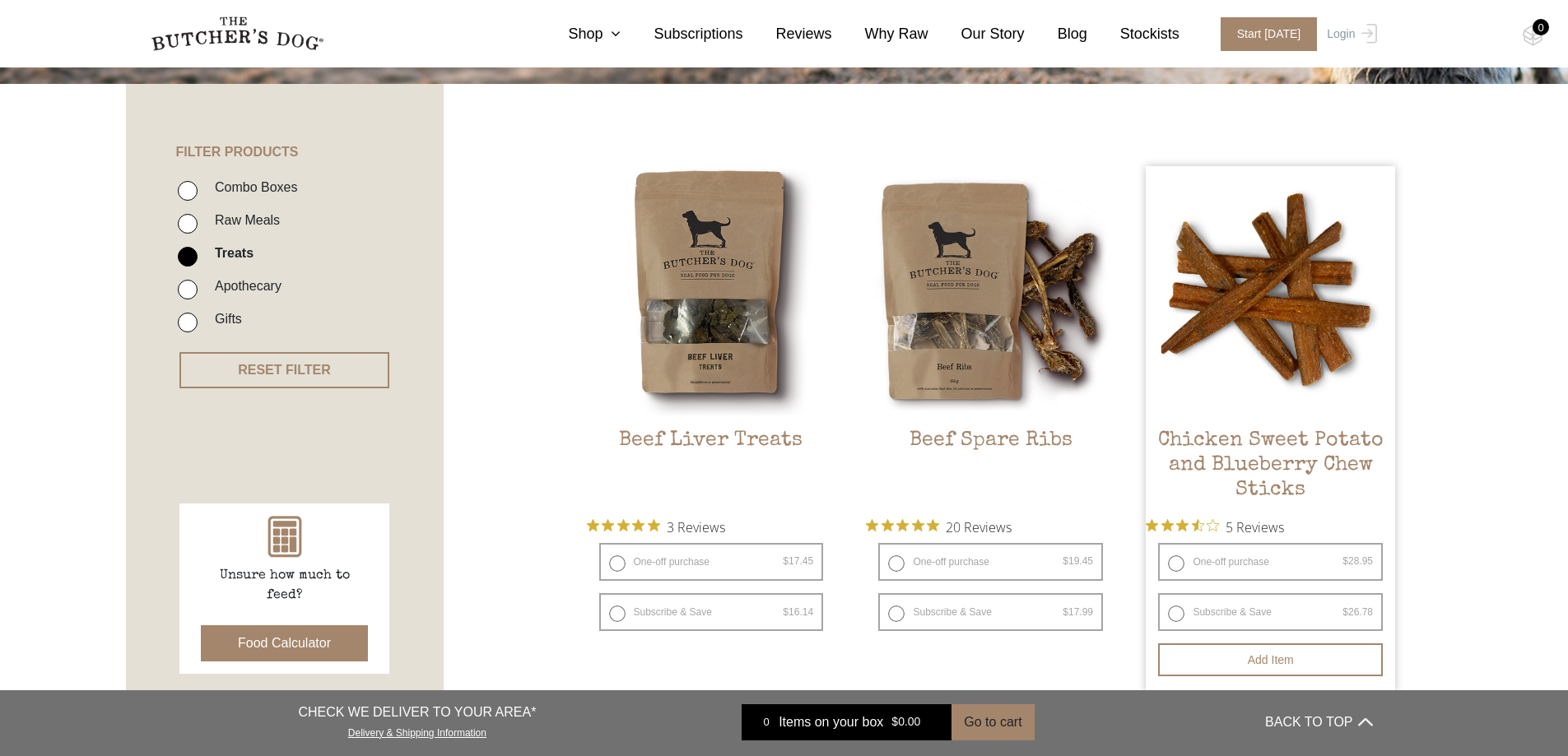
click at [1265, 444] on h2 "Chicken Sweet Potato and Blueberry Chew Sticks" at bounding box center [1271, 467] width 250 height 78
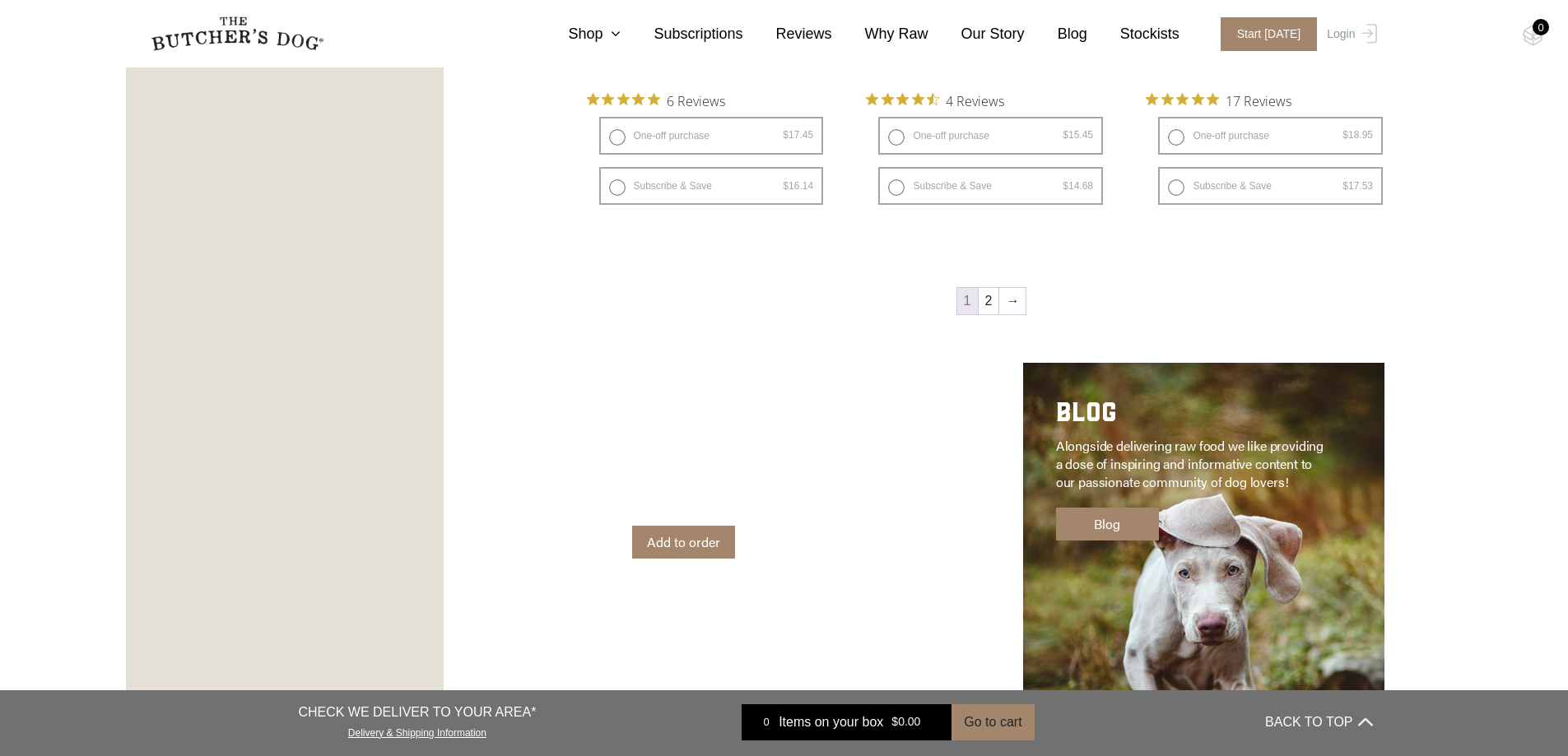
scroll to position [2552, 0]
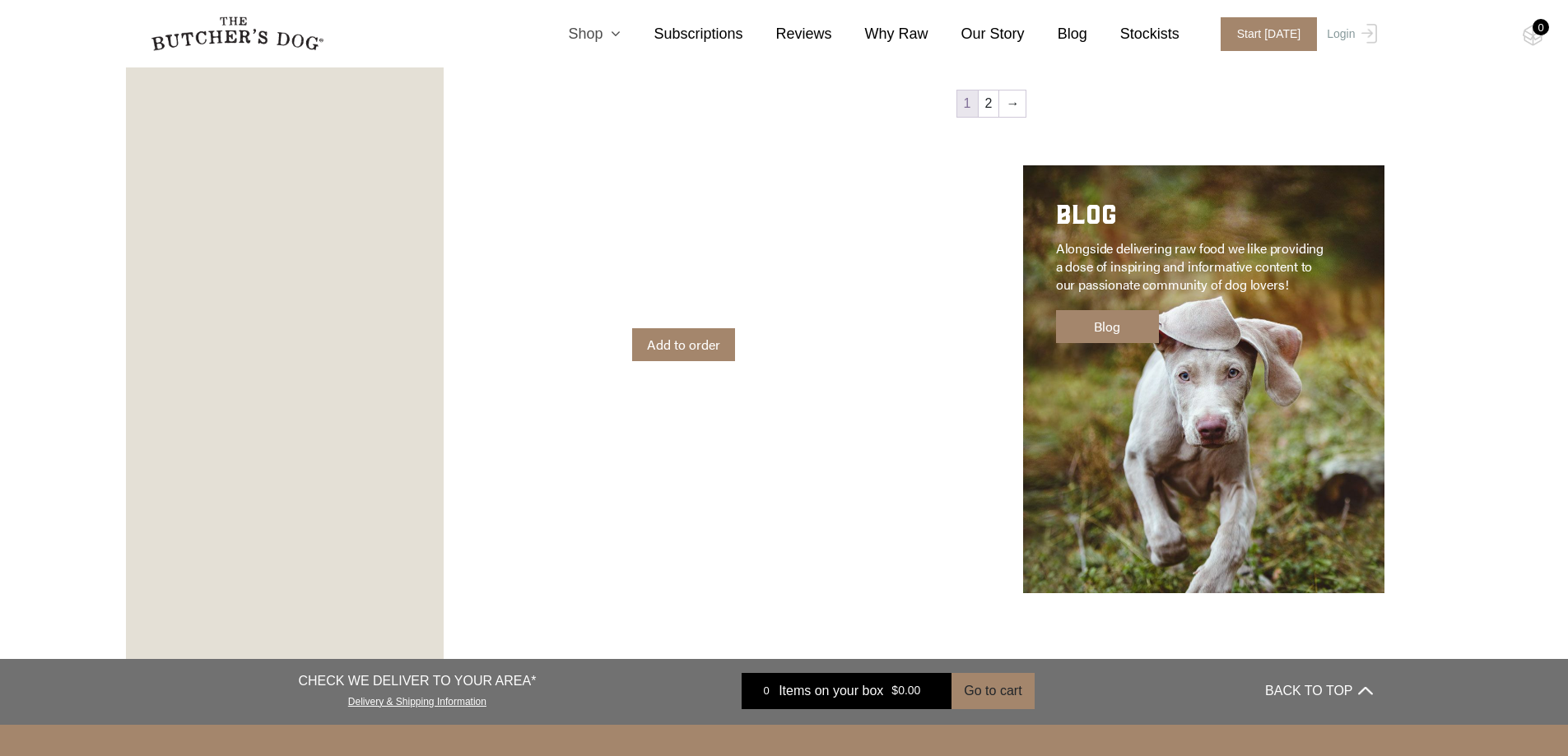
click at [621, 35] on icon at bounding box center [611, 33] width 18 height 15
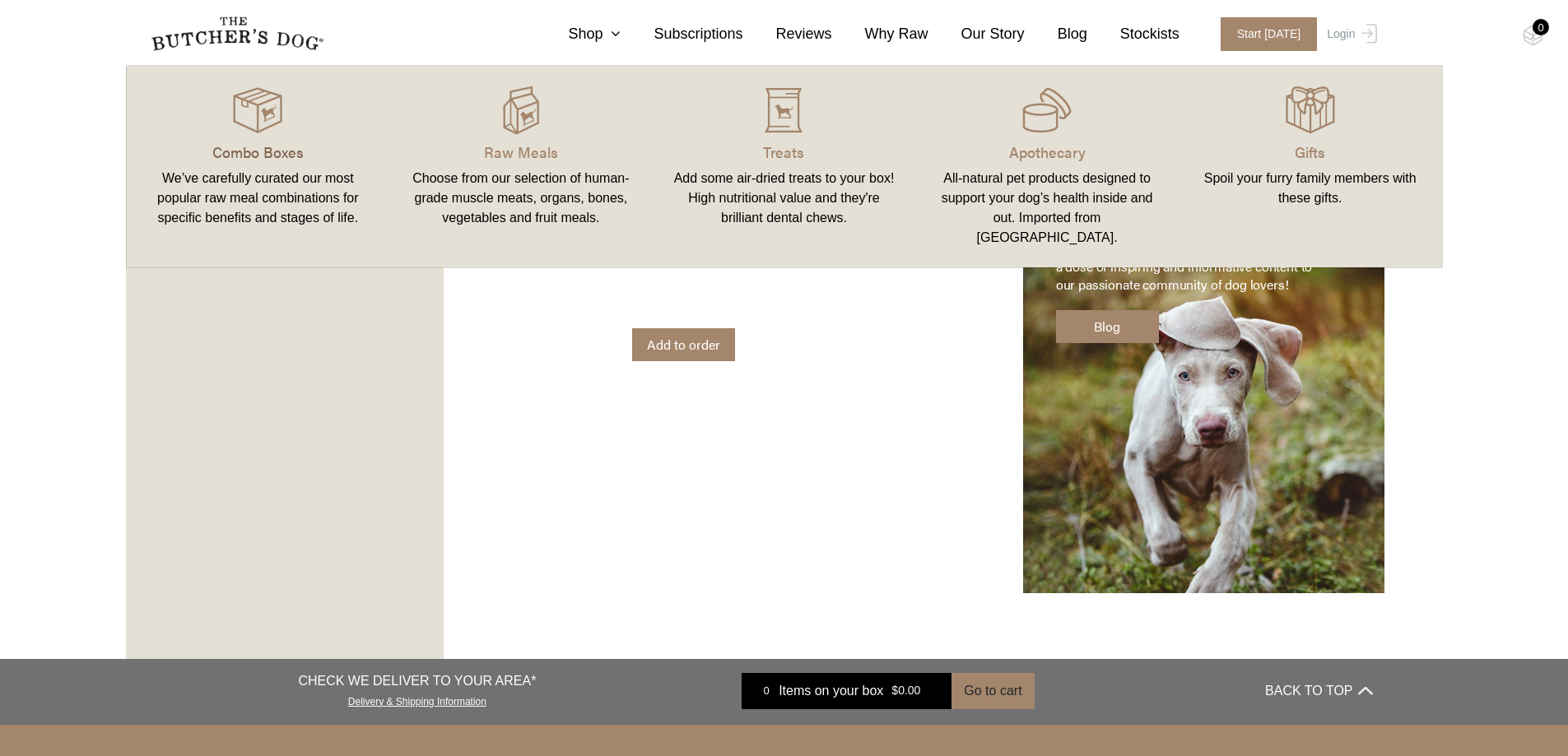
click at [239, 156] on p "Combo Boxes" at bounding box center [259, 152] width 224 height 22
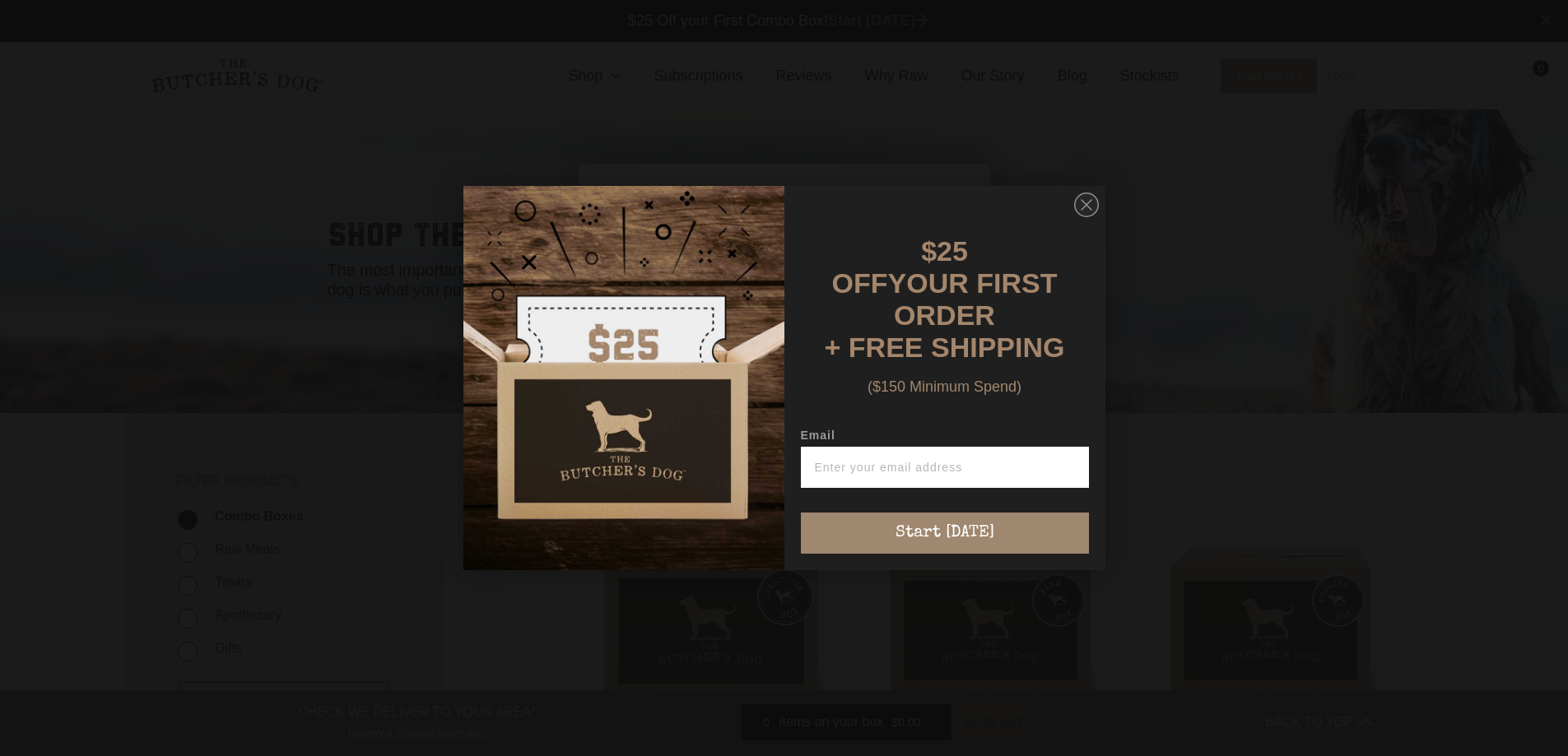
click at [1067, 207] on form "$25 OFF YOUR FIRST ORDER + FREE SHIPPING ($150 Minimum Spend) Email Start [DATE…" at bounding box center [784, 378] width 643 height 385
click at [1081, 206] on circle "Close dialog" at bounding box center [1086, 205] width 24 height 24
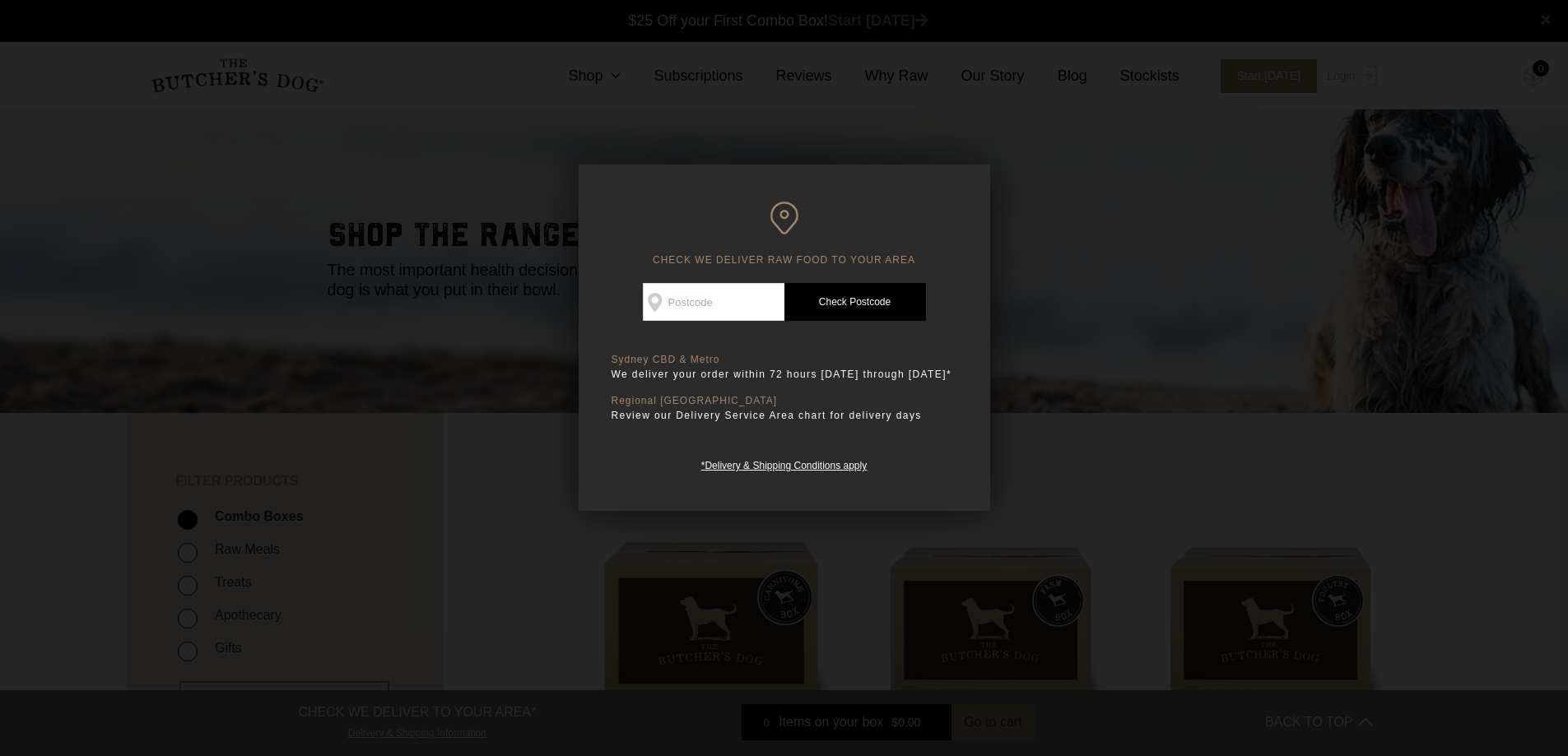
click at [1048, 234] on div at bounding box center [784, 378] width 1568 height 756
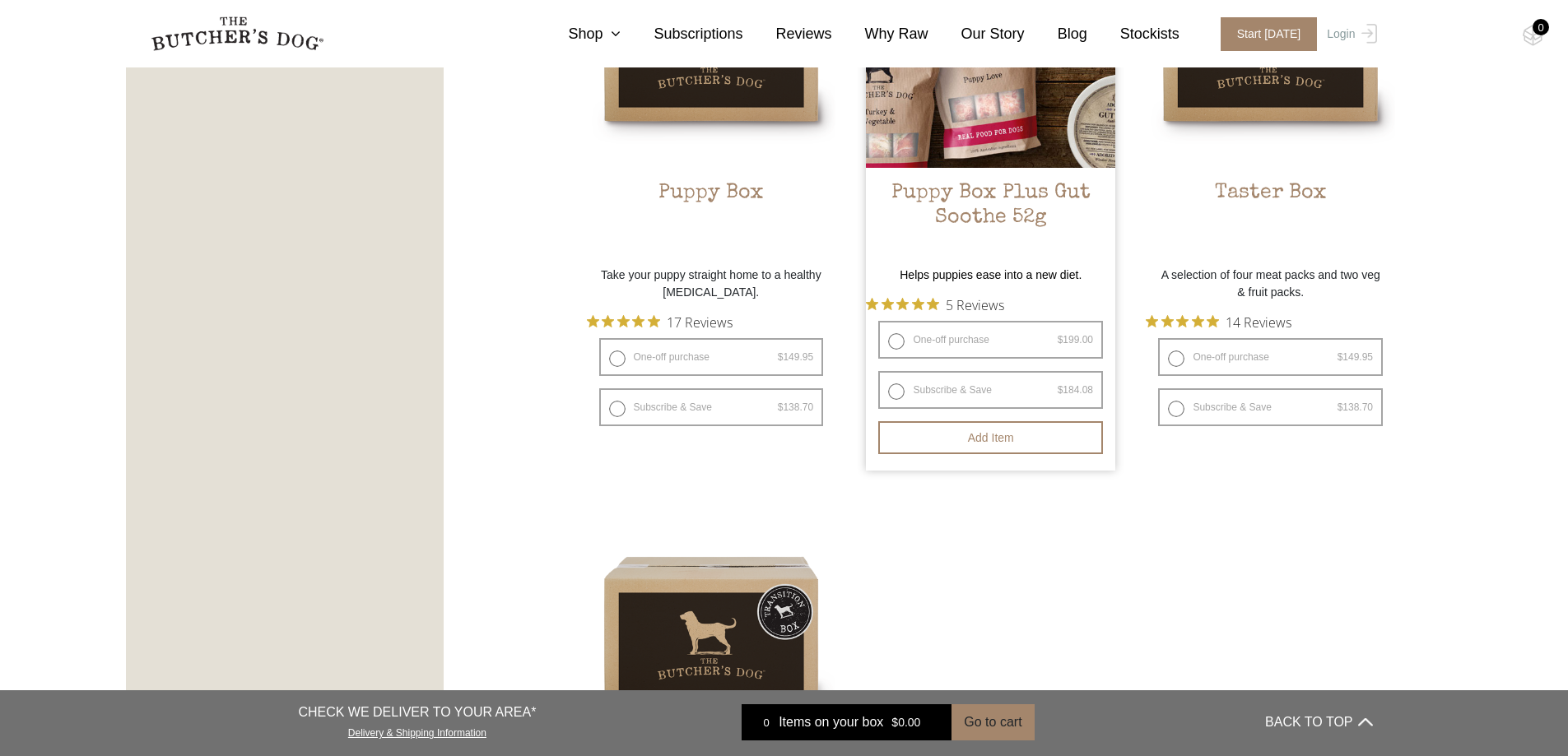
scroll to position [906, 0]
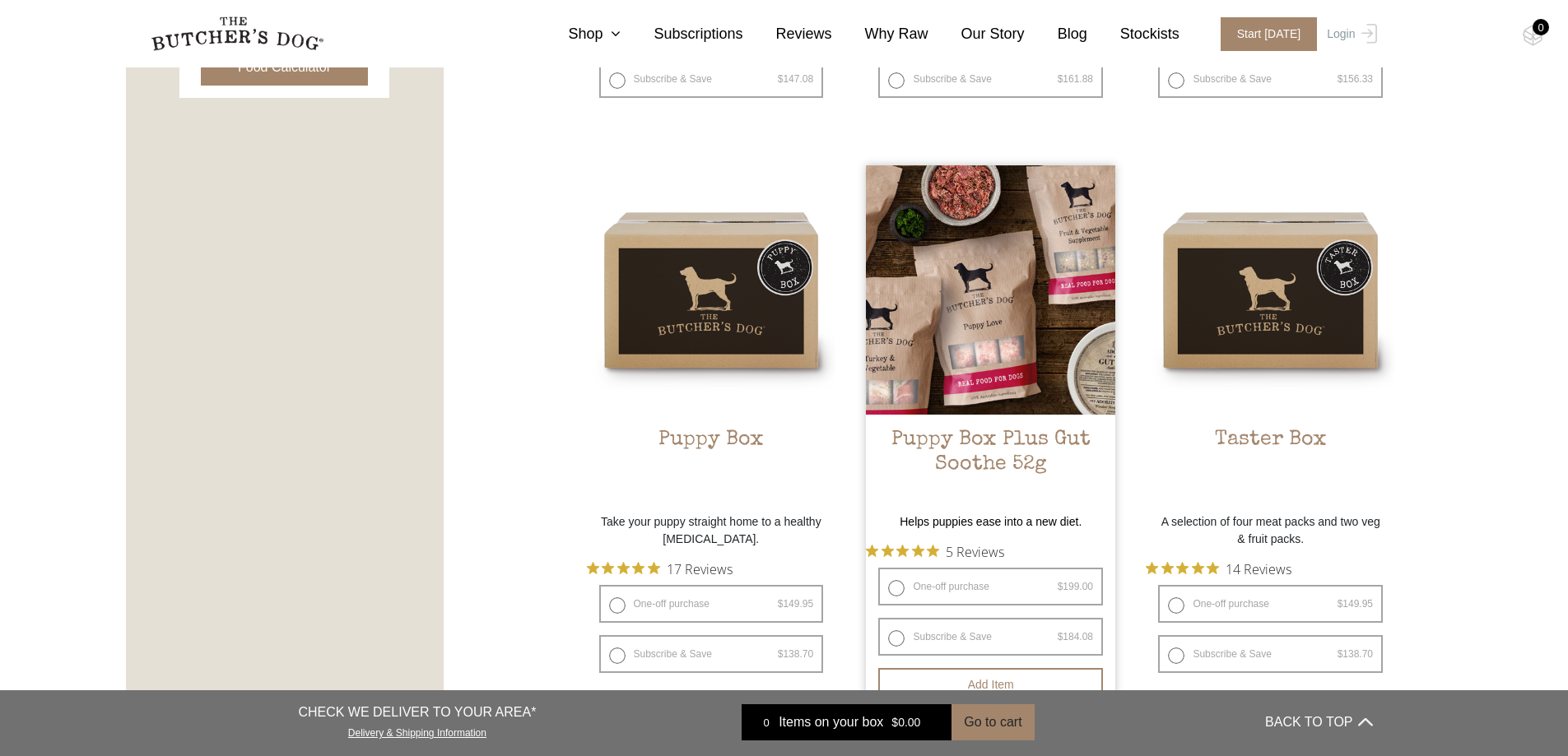
click at [979, 469] on h2 "Puppy Box Plus Gut Soothe 52g" at bounding box center [991, 466] width 250 height 78
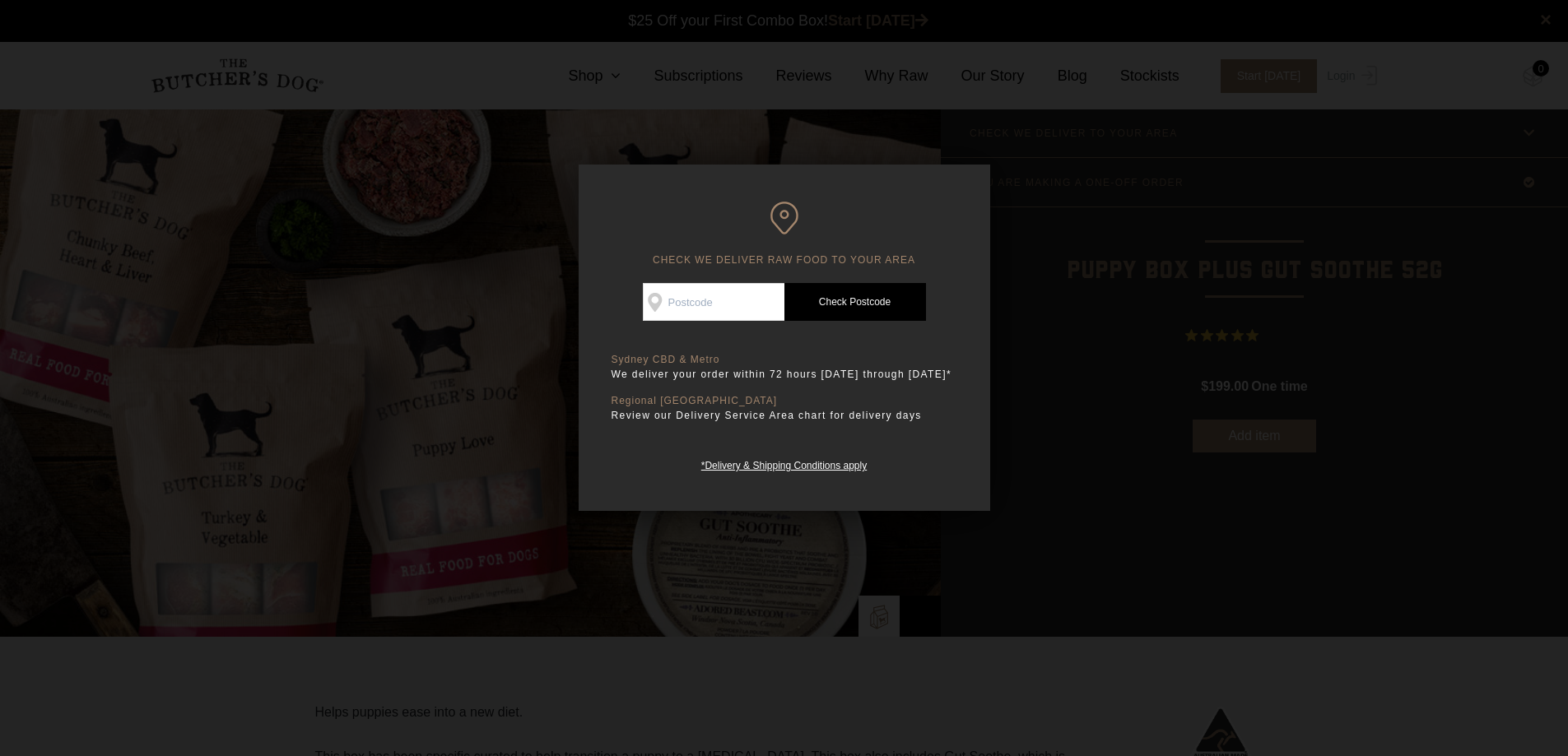
click at [1067, 198] on div at bounding box center [784, 378] width 1568 height 756
